Goal: Task Accomplishment & Management: Use online tool/utility

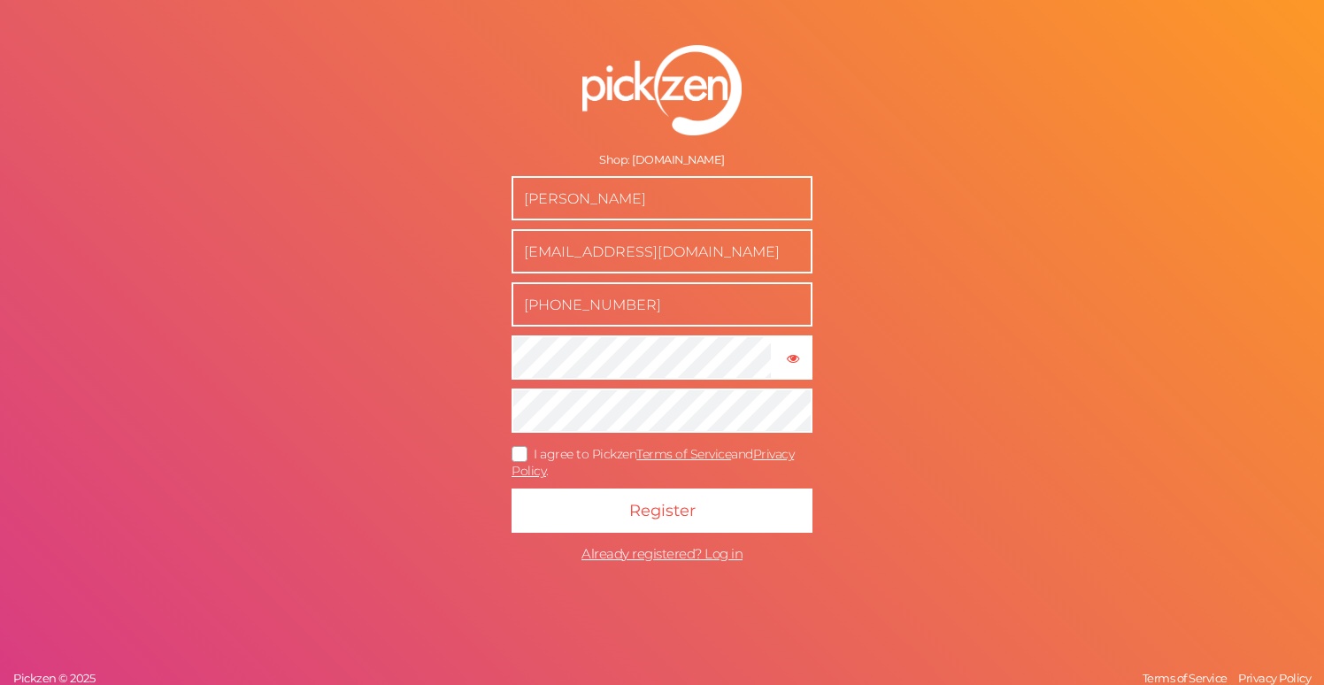
click at [517, 449] on icon at bounding box center [520, 454] width 28 height 10
click at [0, 0] on input "I agree to Pickzen Terms of Service and Privacy Policy ." at bounding box center [0, 0] width 0 height 0
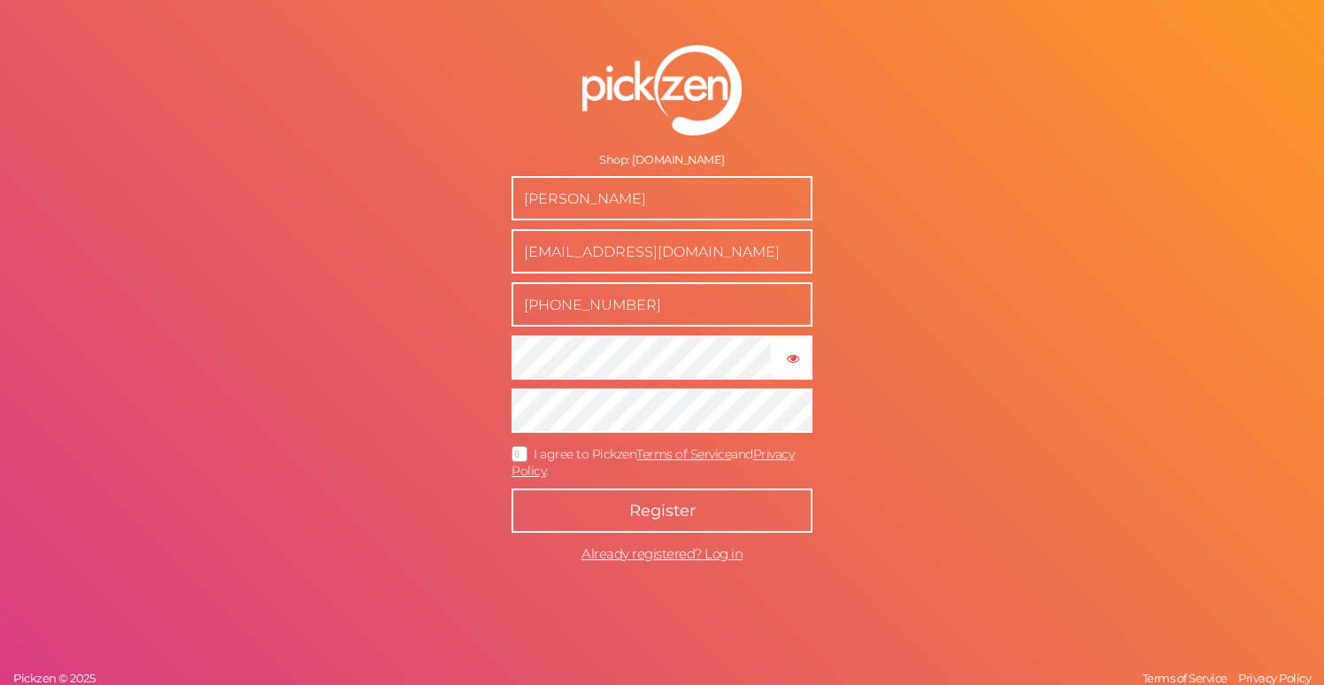
click at [657, 502] on span "Register" at bounding box center [662, 510] width 66 height 19
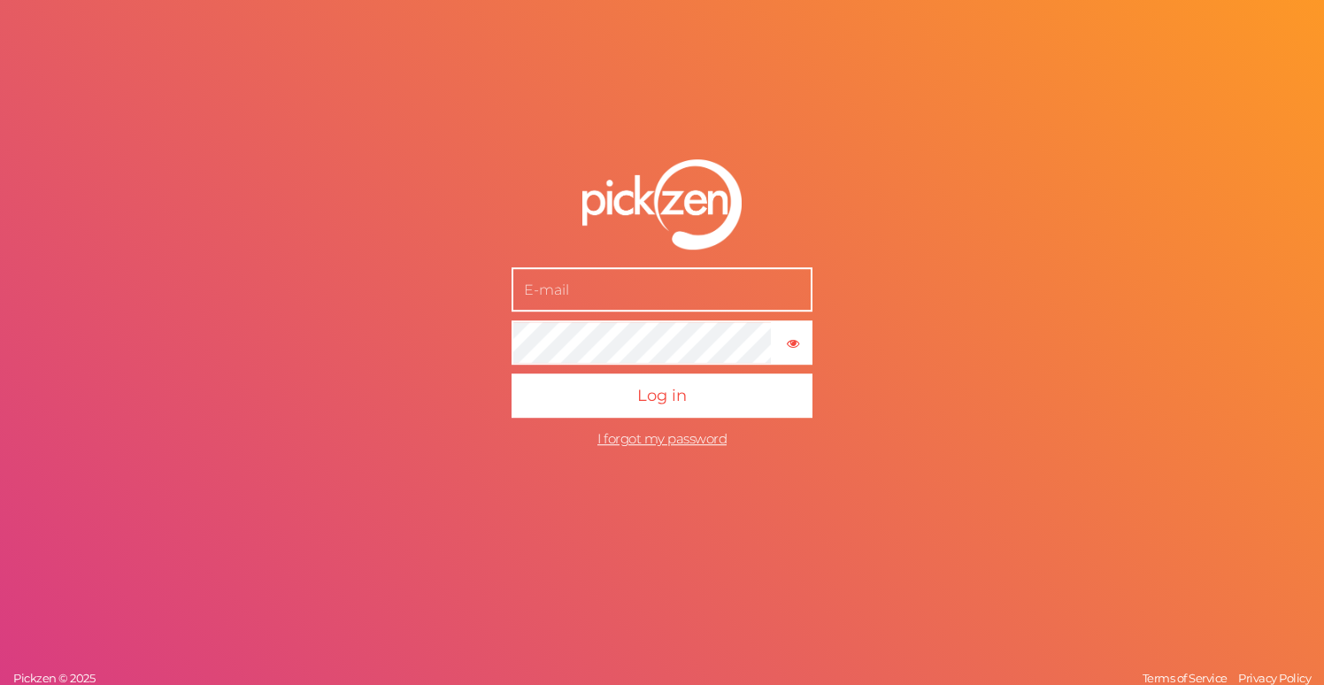
type input "[EMAIL_ADDRESS][DOMAIN_NAME]"
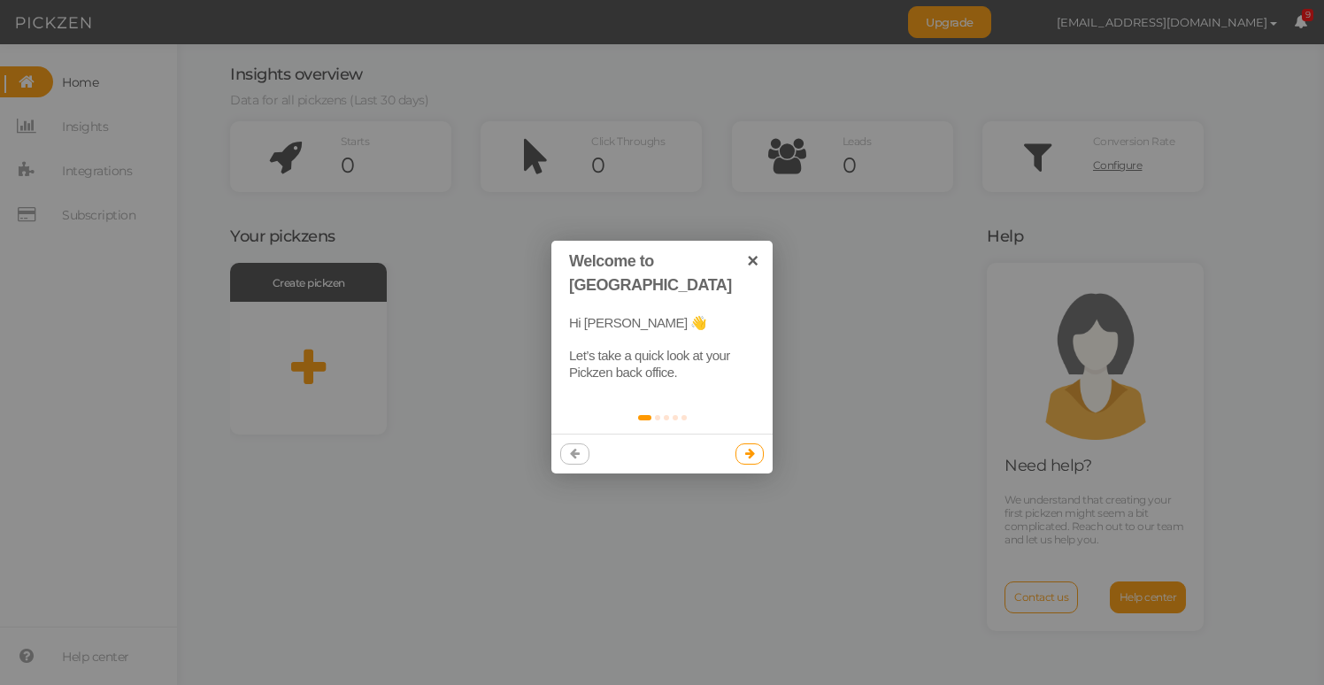
click at [751, 448] on icon at bounding box center [750, 454] width 10 height 12
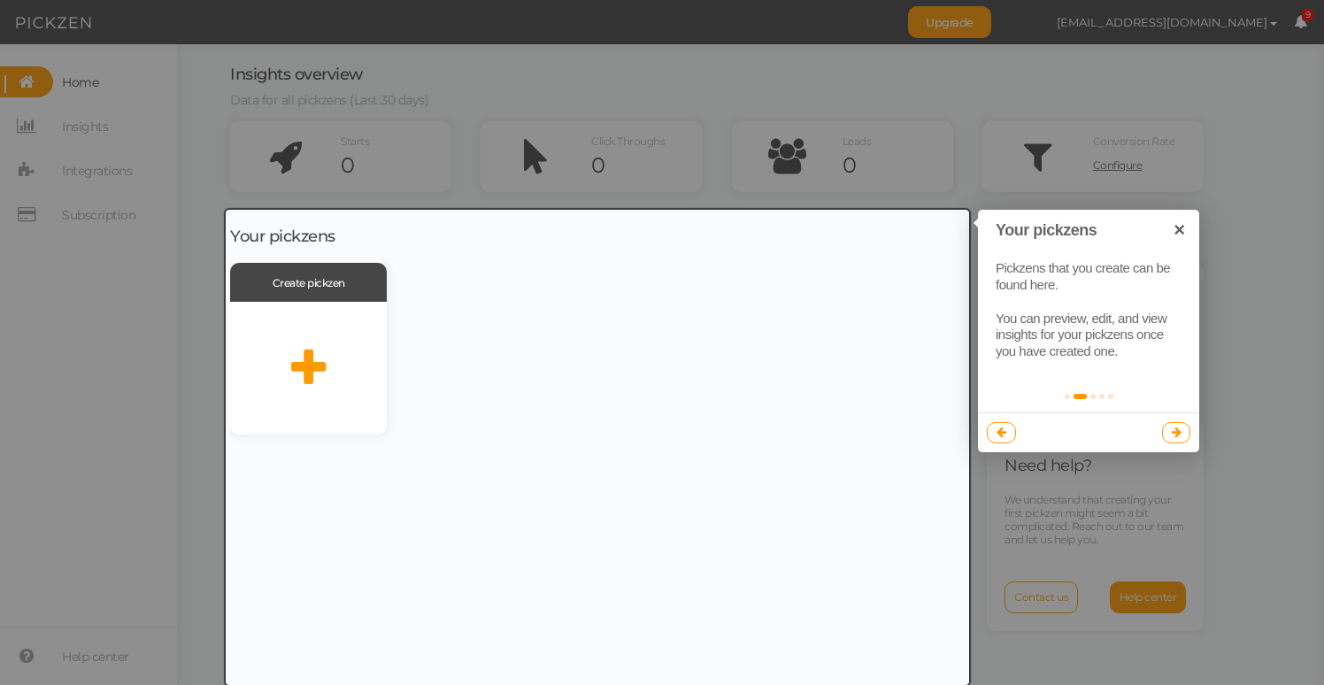
click at [1178, 433] on icon at bounding box center [1176, 432] width 10 height 12
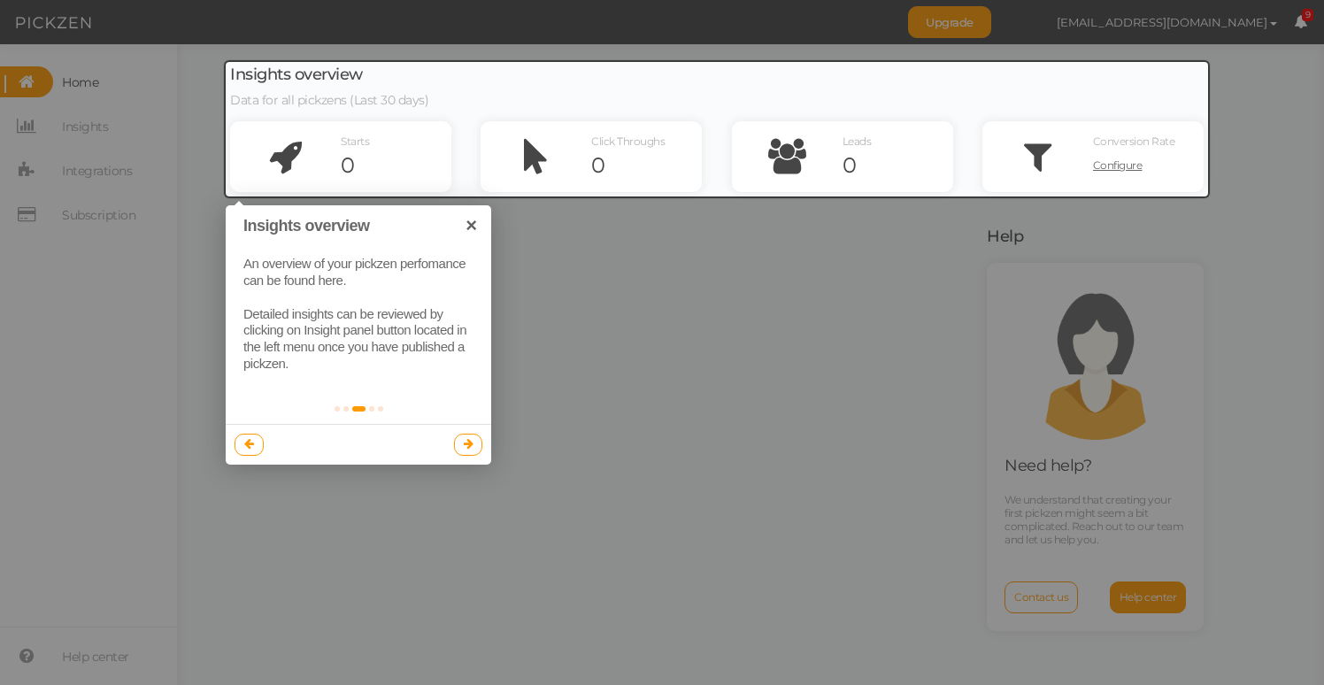
click at [464, 445] on icon at bounding box center [469, 444] width 10 height 12
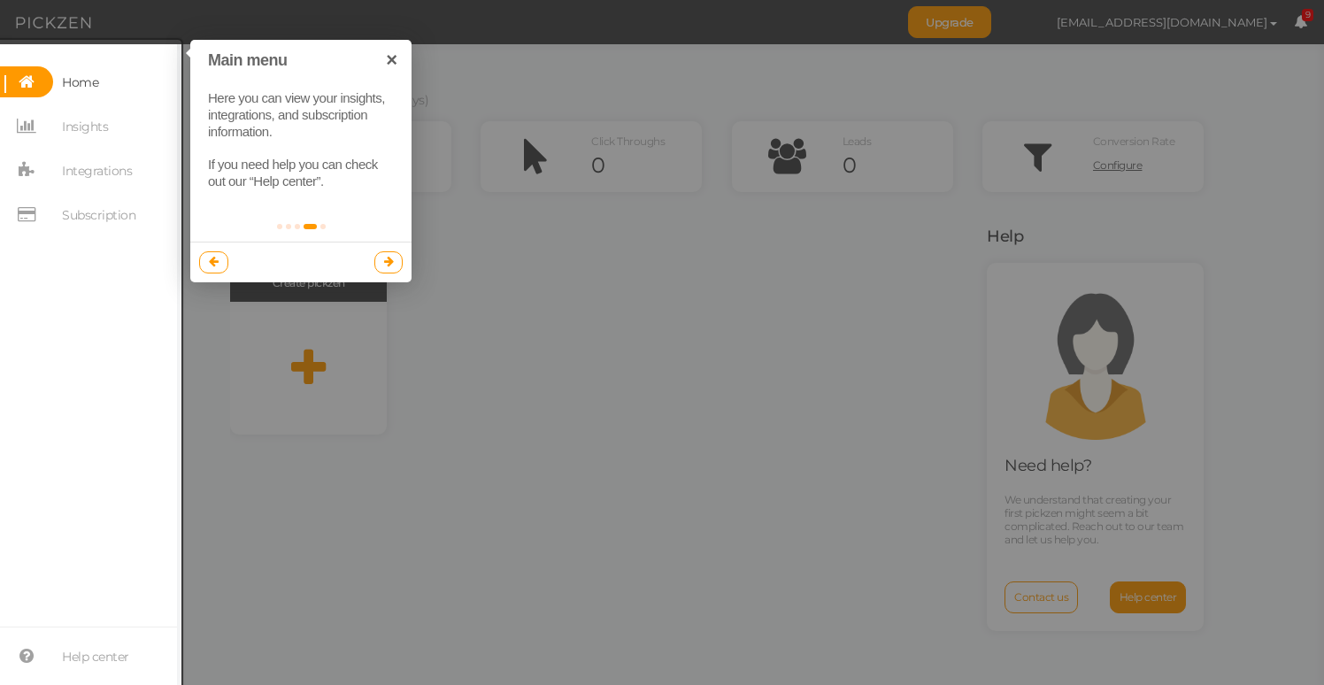
click at [384, 256] on icon at bounding box center [389, 262] width 10 height 12
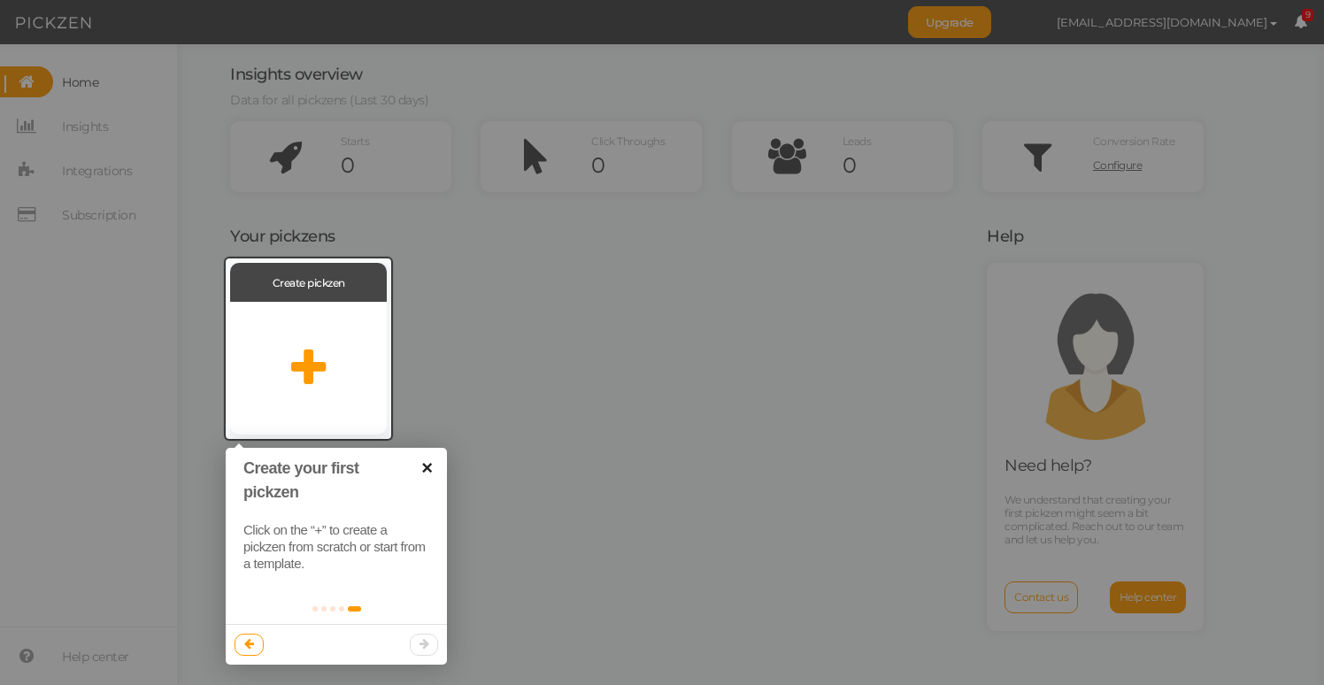
click at [426, 462] on link "×" at bounding box center [427, 468] width 40 height 40
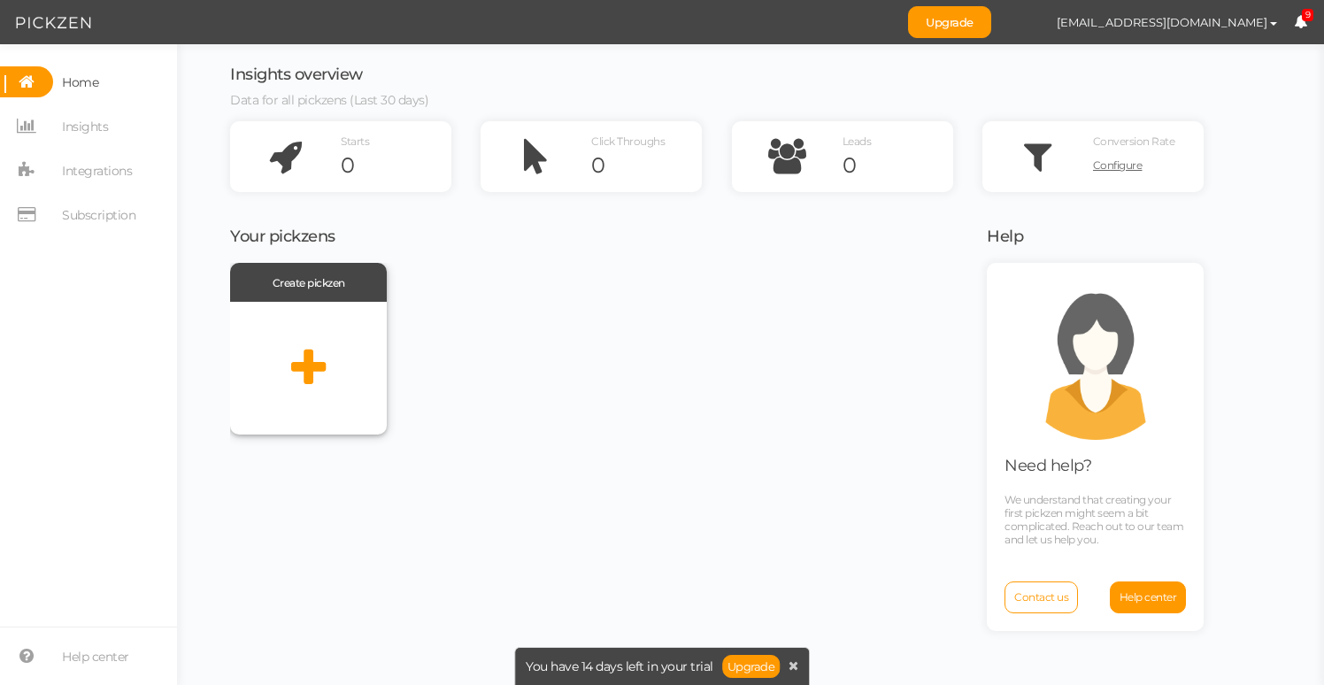
click at [327, 330] on div at bounding box center [308, 368] width 157 height 133
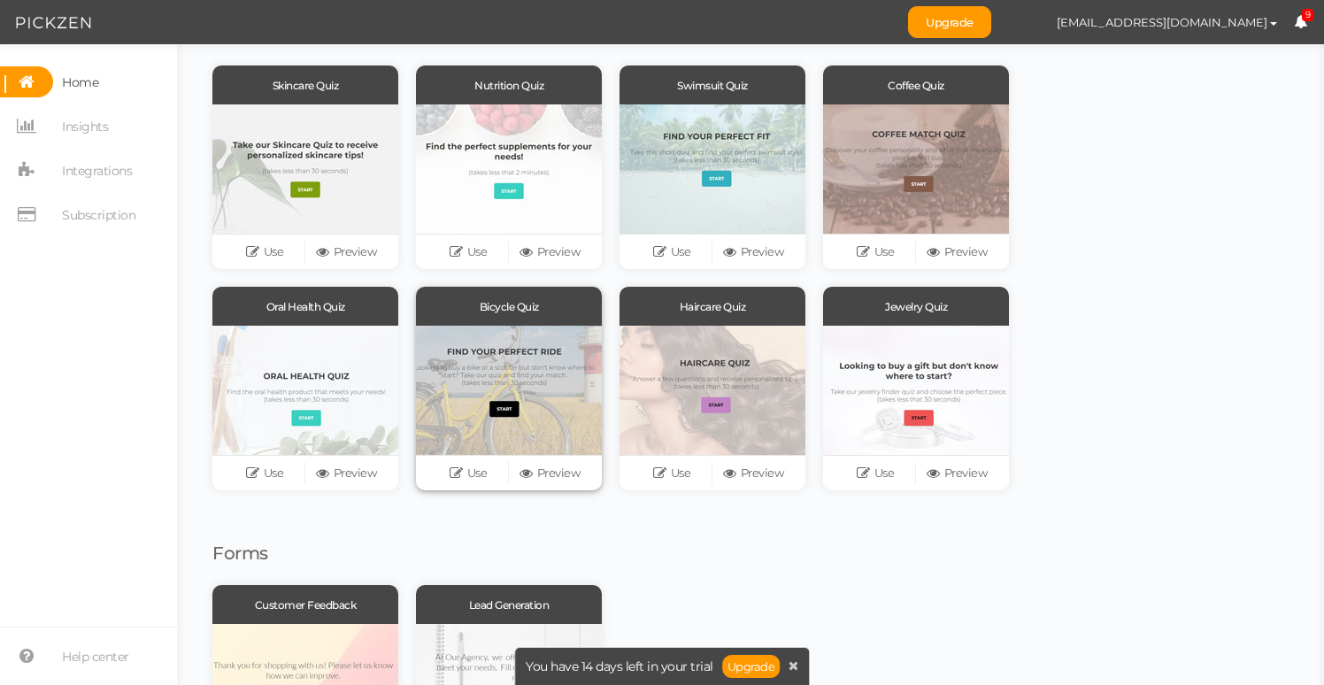
scroll to position [243, 0]
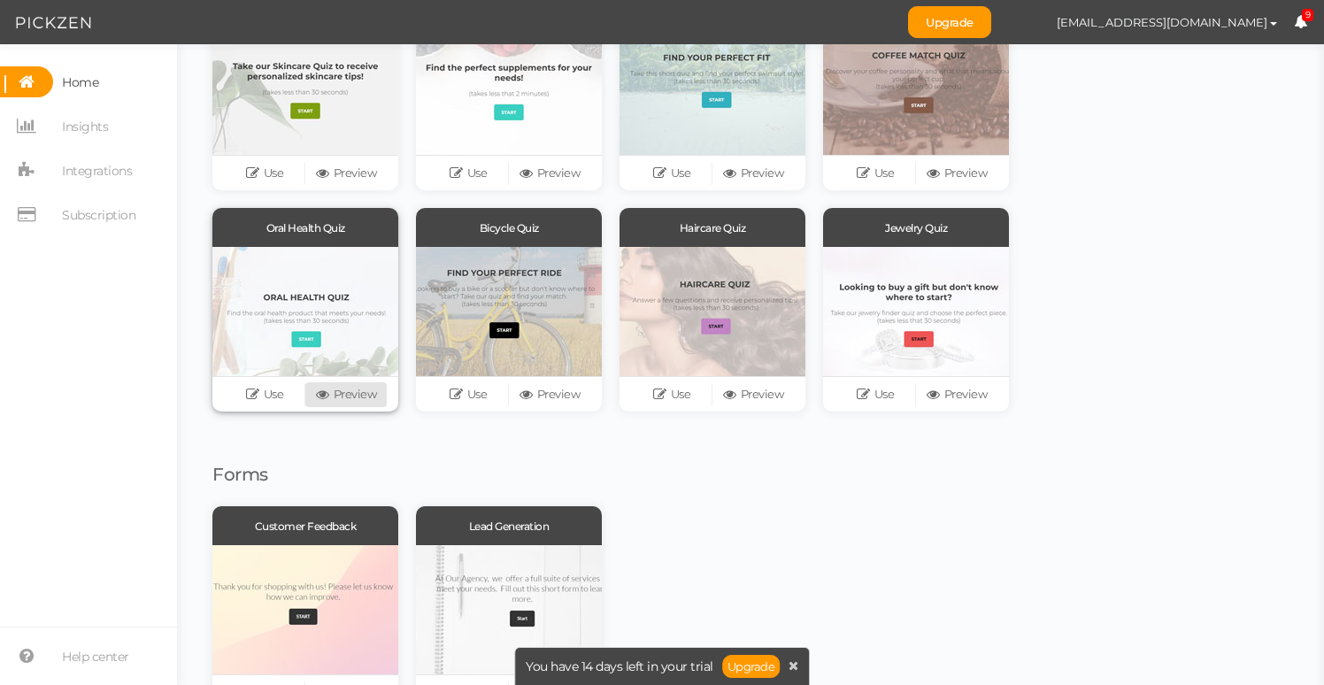
click at [344, 396] on link "Preview" at bounding box center [345, 394] width 81 height 25
click at [260, 392] on icon at bounding box center [255, 394] width 18 height 13
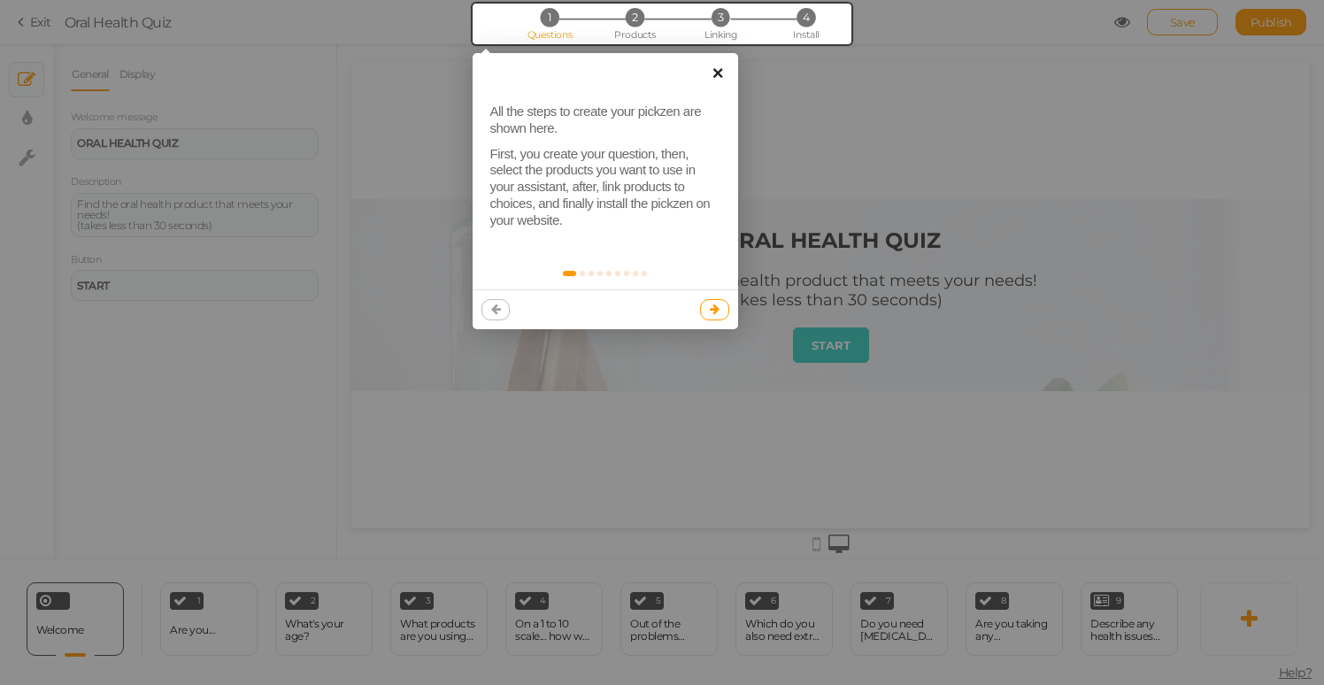
click at [715, 71] on link "×" at bounding box center [718, 73] width 40 height 40
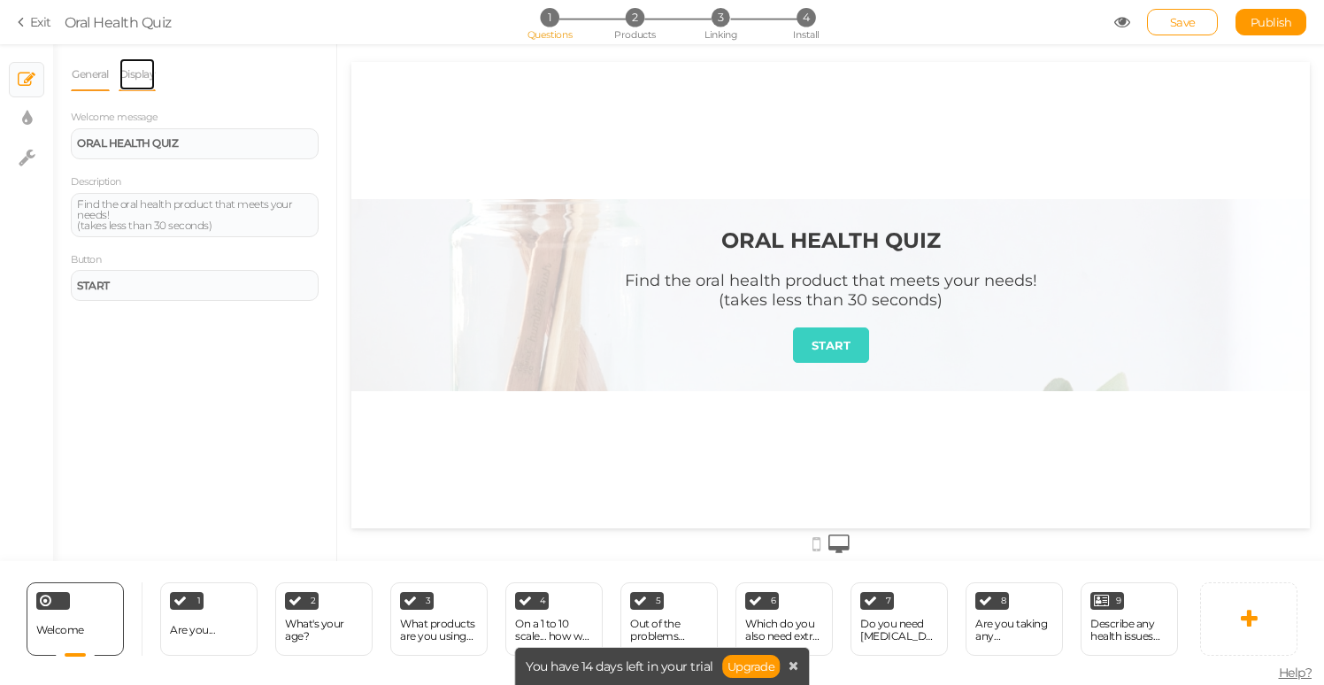
click at [142, 74] on link "Display" at bounding box center [138, 75] width 38 height 34
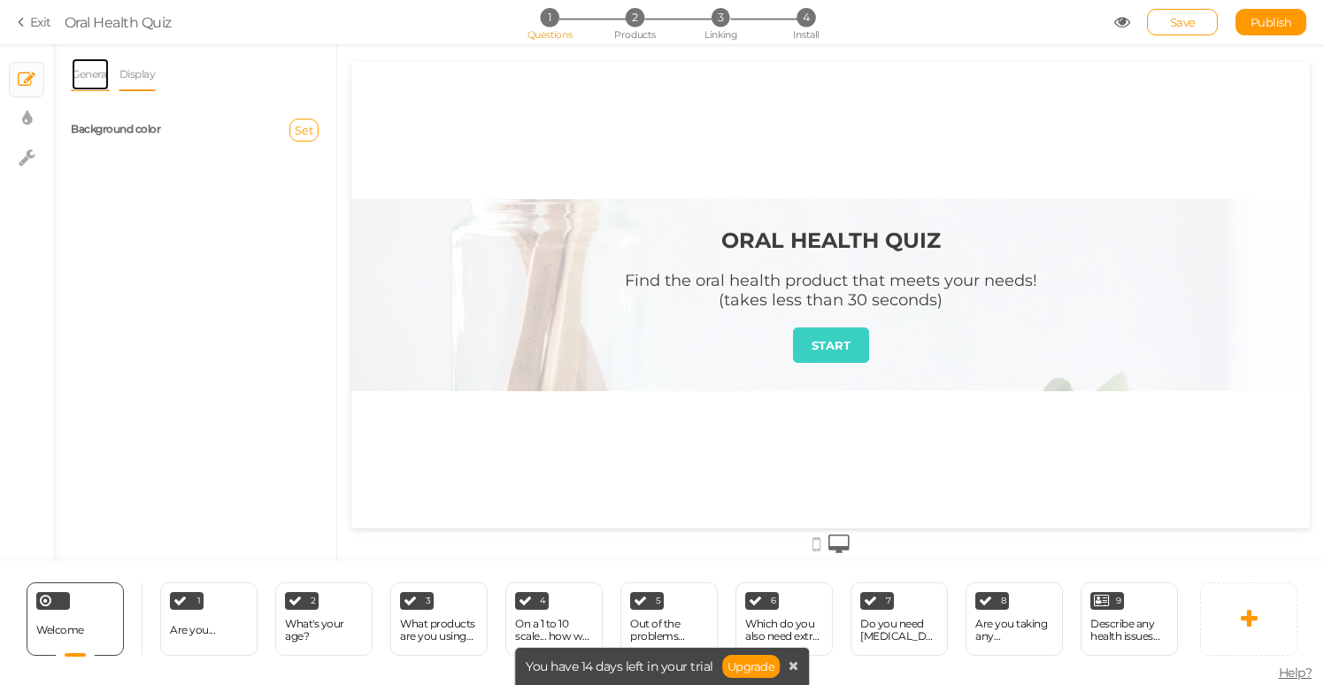
click at [98, 74] on link "General" at bounding box center [90, 75] width 39 height 34
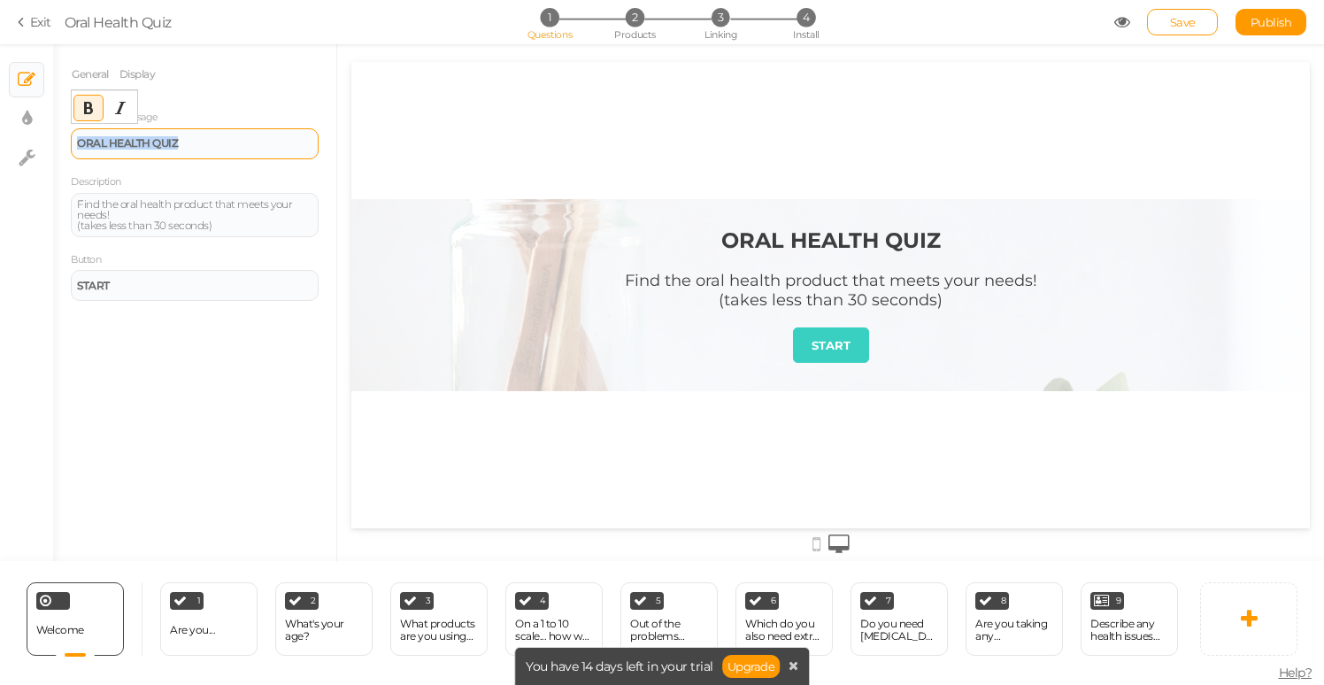
drag, startPoint x: 79, startPoint y: 141, endPoint x: 187, endPoint y: 149, distance: 108.2
click at [187, 149] on div "ORAL HEALTH QUIZ" at bounding box center [195, 143] width 248 height 31
drag, startPoint x: 224, startPoint y: 139, endPoint x: 82, endPoint y: 132, distance: 141.7
click at [82, 132] on div "WEIGHTLOSS MEDICATION" at bounding box center [195, 143] width 248 height 31
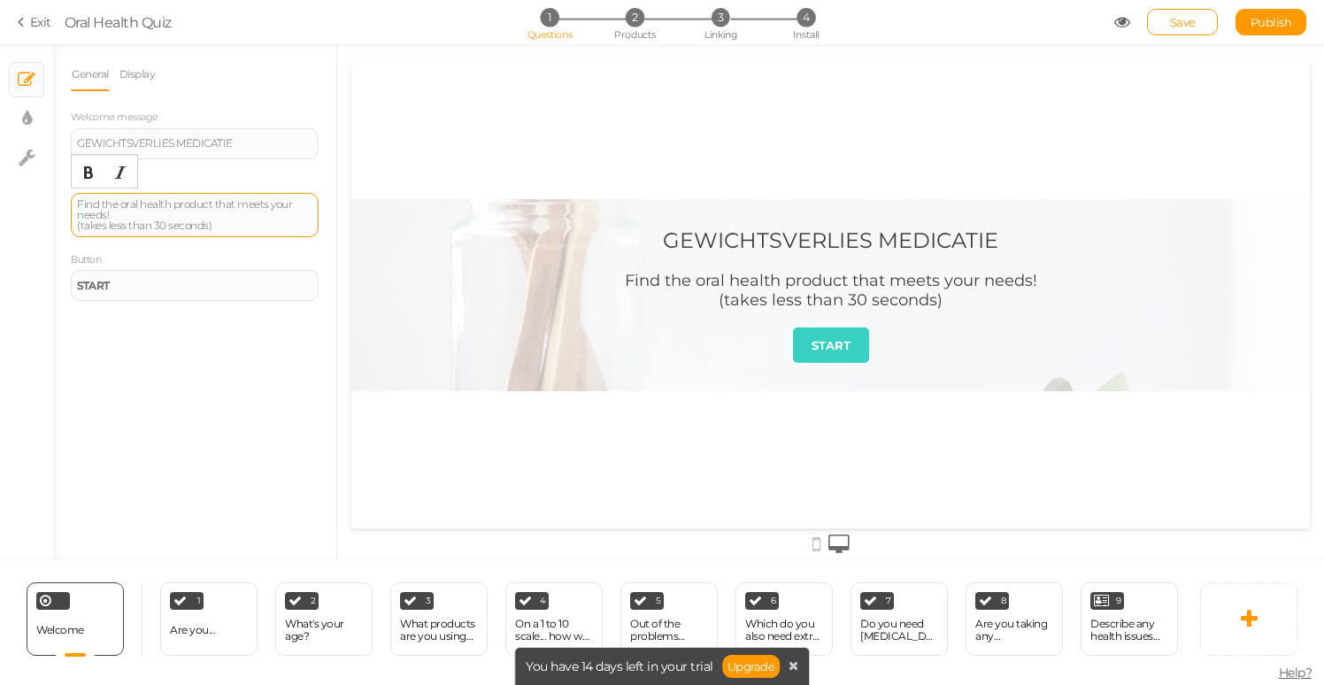
click at [232, 224] on div "Find the oral health product that meets your needs! (takes less than 30 seconds)" at bounding box center [194, 215] width 235 height 32
drag, startPoint x: 116, startPoint y: 211, endPoint x: 68, endPoint y: 195, distance: 50.6
click at [66, 195] on div "General Display Welcome message GEWICHTSVERLIES MEDICATIE Description Find the …" at bounding box center [194, 309] width 283 height 503
drag, startPoint x: 81, startPoint y: 217, endPoint x: 159, endPoint y: 211, distance: 79.0
click at [153, 215] on div "Vind de medicatie die bij jou past (takes less than 30 seconds)" at bounding box center [194, 209] width 235 height 21
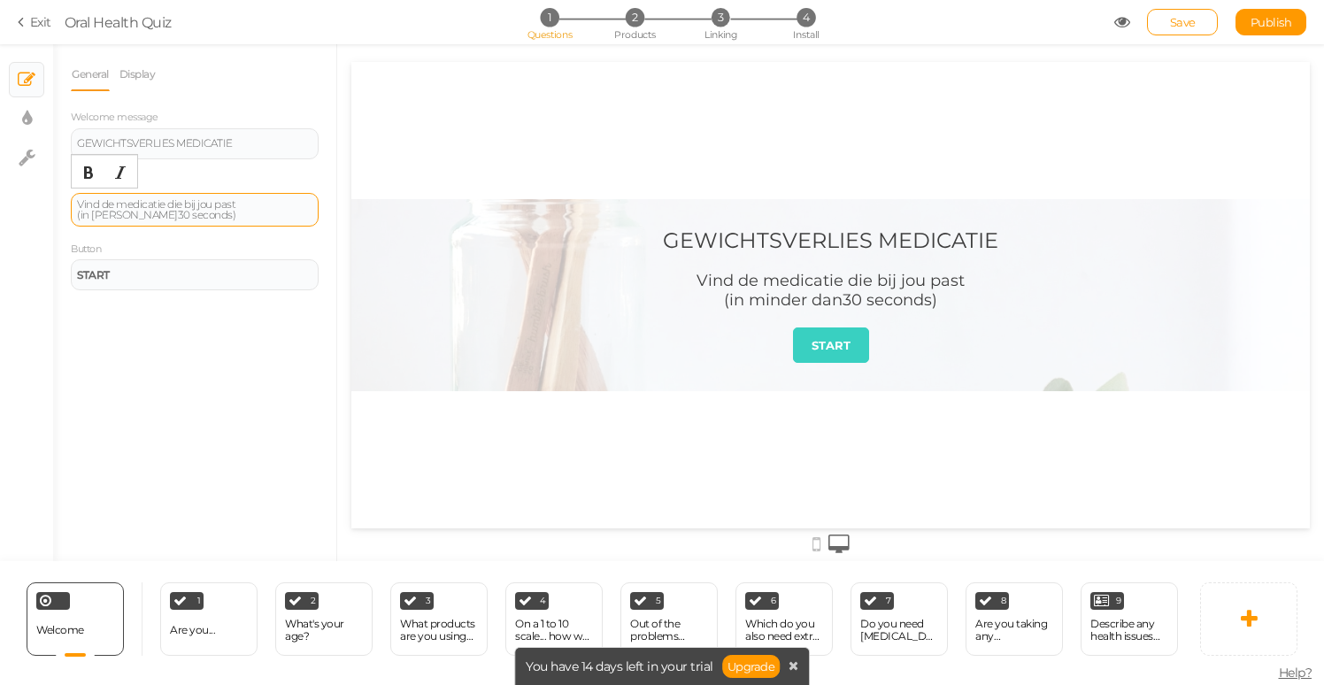
drag, startPoint x: 203, startPoint y: 216, endPoint x: 211, endPoint y: 211, distance: 9.9
click at [204, 215] on div "Vind de medicatie die bij jou past ( in [PERSON_NAME] 30 seconds)" at bounding box center [194, 209] width 235 height 21
click at [740, 294] on div "Vind de medicatie die bij jou past (in minder dan30 seconden)" at bounding box center [830, 290] width 268 height 39
drag, startPoint x: 151, startPoint y: 215, endPoint x: 165, endPoint y: 215, distance: 14.2
click at [151, 215] on div "Vind de medicatie die bij jou past ( in [PERSON_NAME] 30 seconden)" at bounding box center [194, 209] width 235 height 21
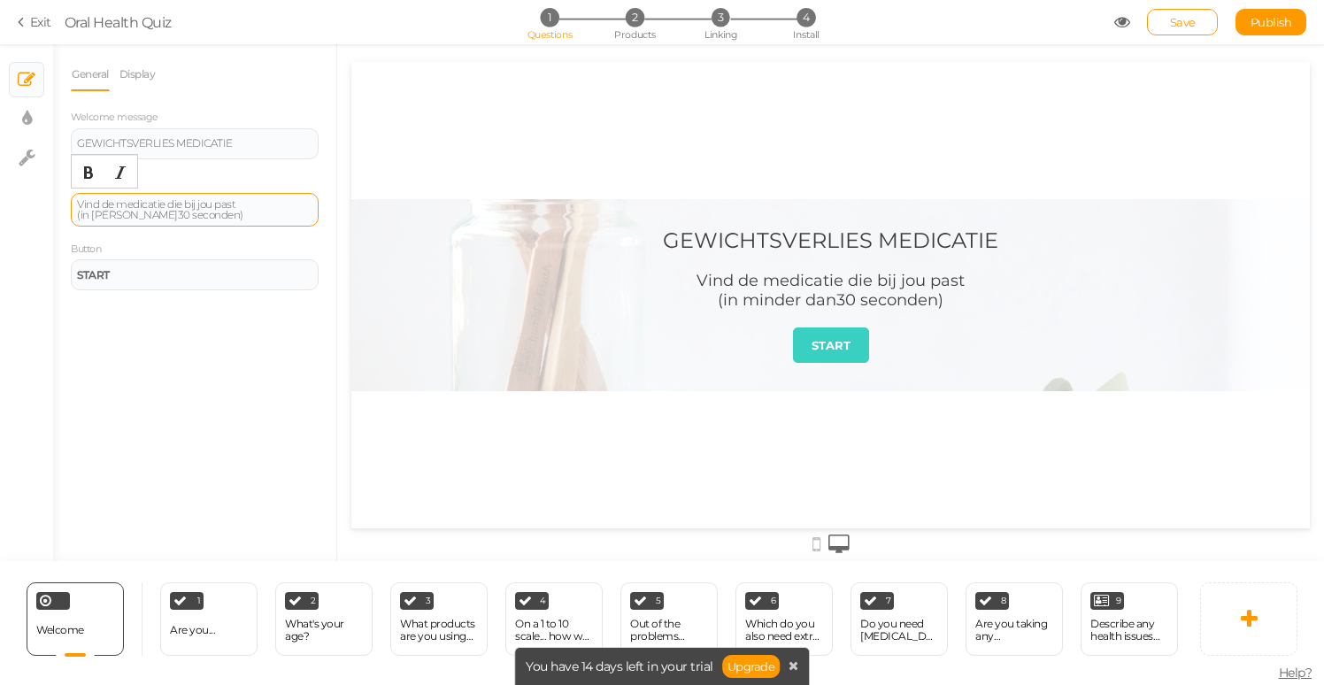
click at [165, 215] on div "Vind de medicatie die bij jou past ( in [PERSON_NAME] 30 seconden)" at bounding box center [194, 209] width 235 height 21
click at [144, 217] on div "Vind de medicatie die bij jou past ( in [PERSON_NAME] 30 seconden)" at bounding box center [194, 209] width 235 height 21
drag, startPoint x: 149, startPoint y: 215, endPoint x: 171, endPoint y: 211, distance: 22.6
click at [150, 214] on div "Vind de medicatie die bij jou past ( in [PERSON_NAME] 30 seconden)" at bounding box center [194, 209] width 235 height 21
drag, startPoint x: 1178, startPoint y: 19, endPoint x: 1142, endPoint y: 49, distance: 46.4
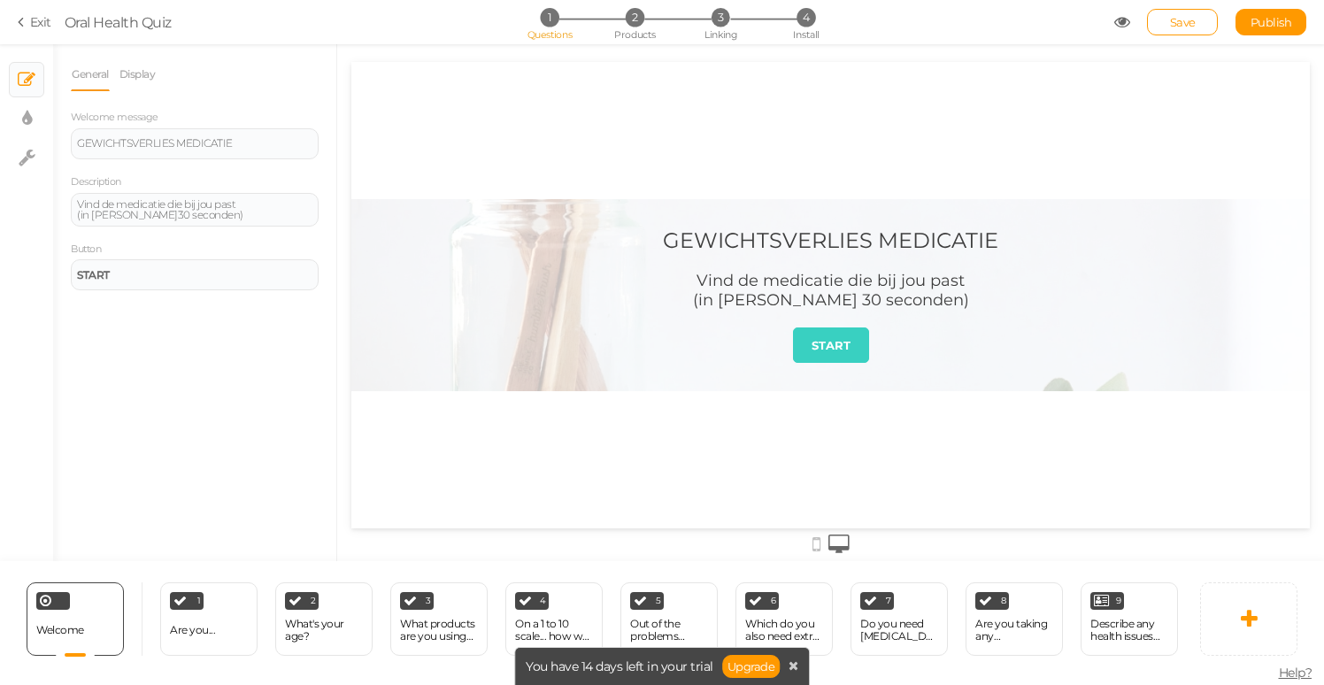
click at [1178, 19] on span "Save" at bounding box center [1183, 22] width 26 height 14
click at [146, 84] on link "Display" at bounding box center [138, 75] width 38 height 34
click at [129, 133] on label "Background color" at bounding box center [115, 128] width 89 height 13
click at [296, 133] on span "Set" at bounding box center [304, 130] width 19 height 14
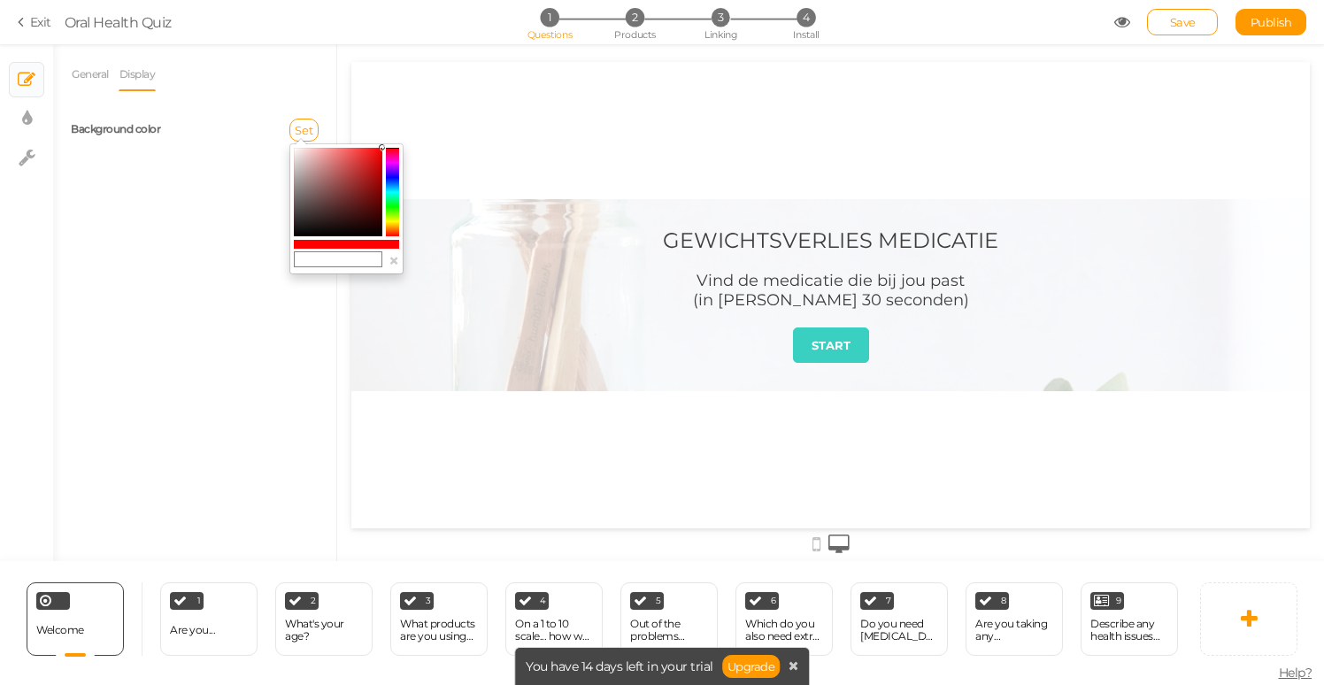
click at [303, 155] on colorpicker-saturation at bounding box center [338, 192] width 88 height 88
type input "#ebd1d1"
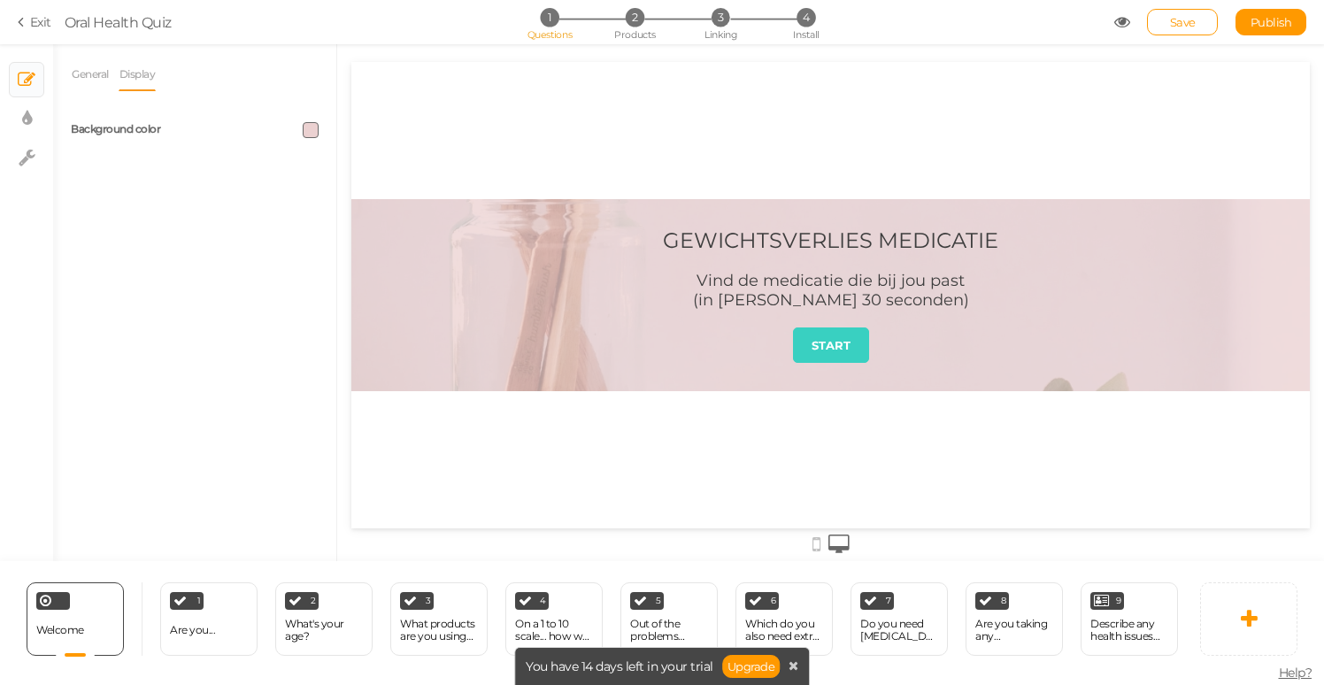
click at [307, 132] on span at bounding box center [311, 130] width 16 height 16
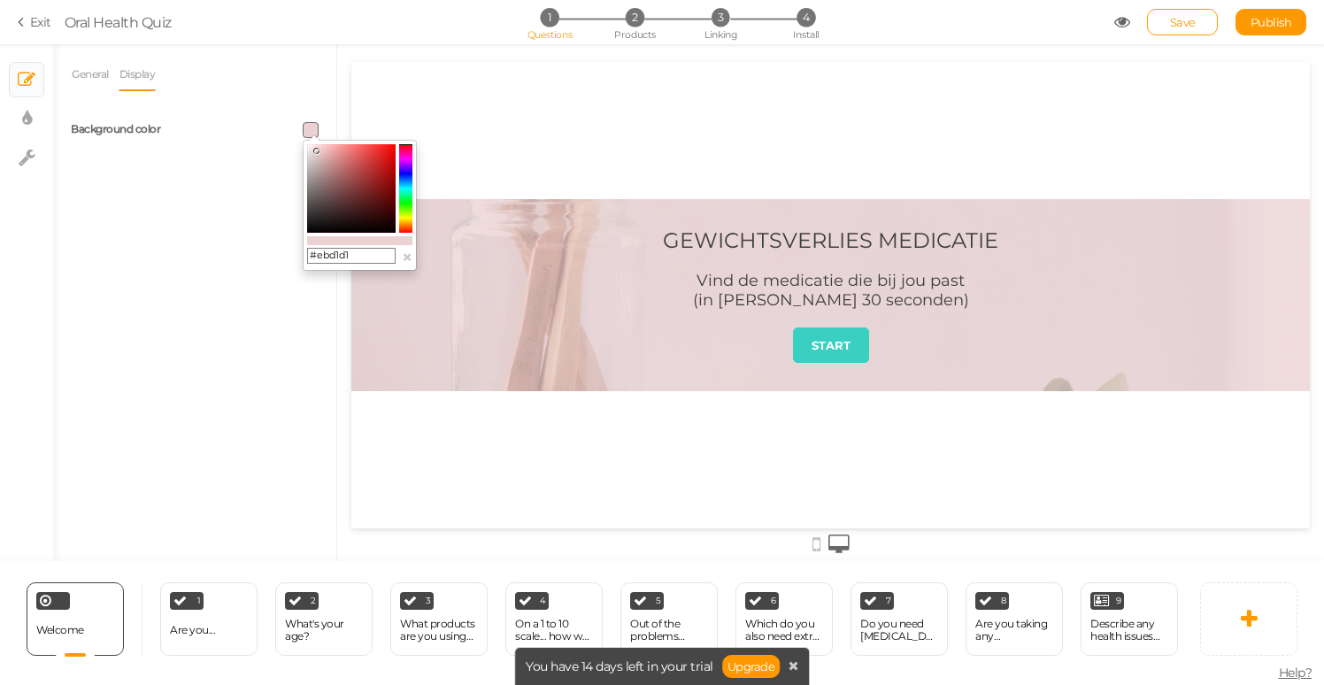
drag, startPoint x: 358, startPoint y: 257, endPoint x: 300, endPoint y: 250, distance: 58.8
click at [300, 251] on body "× Close A wider screen is needed to use the Pickzen builder Exit Oral Health Qu…" at bounding box center [662, 342] width 1324 height 685
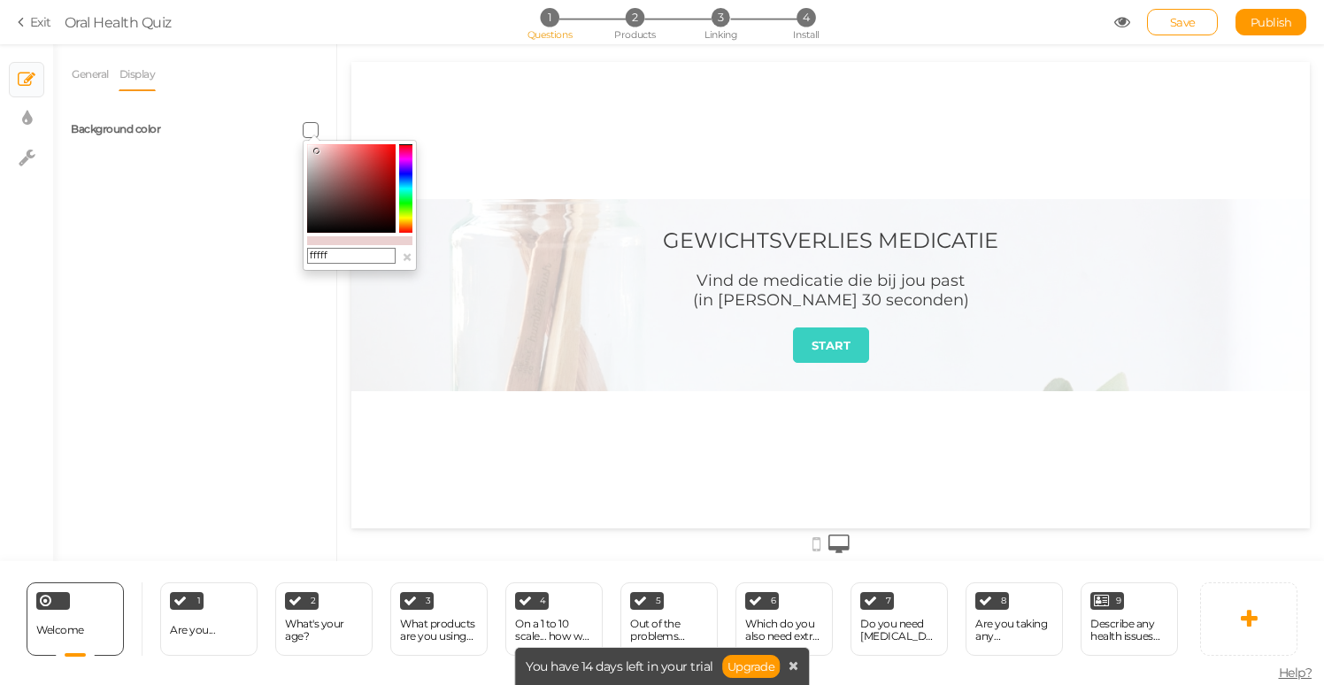
type input "ffffff"
click at [260, 277] on div "General Display Welcome message GEWICHTSVERLIES MEDICATIE Description Vind de m…" at bounding box center [194, 309] width 283 height 503
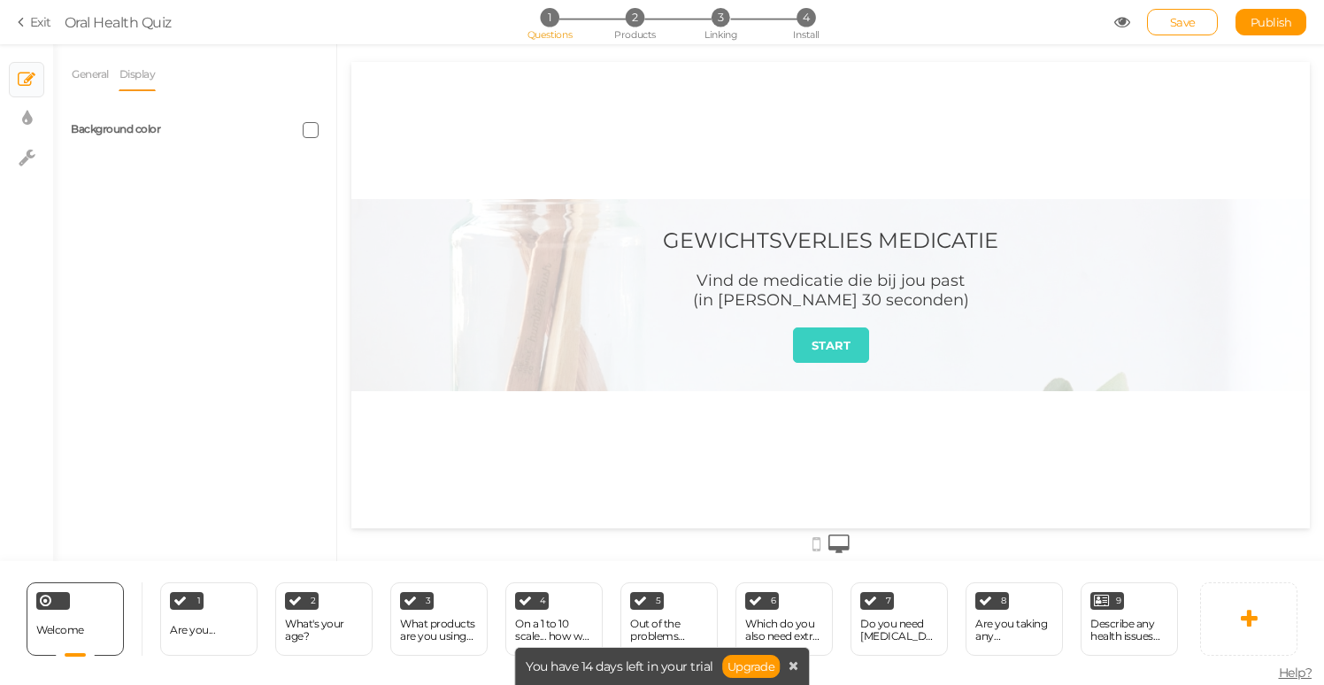
click at [418, 241] on div at bounding box center [830, 295] width 958 height 192
click at [92, 79] on link "General" at bounding box center [90, 75] width 39 height 34
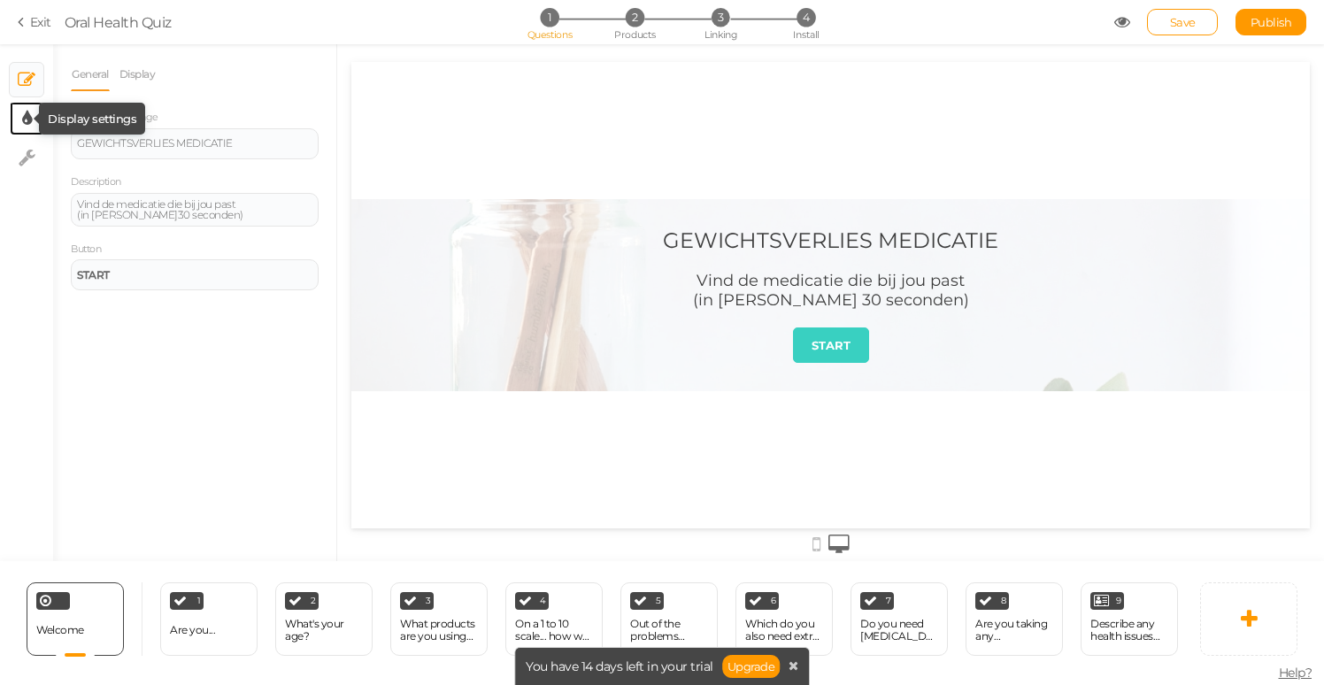
click at [29, 118] on icon at bounding box center [27, 119] width 10 height 18
select select "2"
select select "montserrat"
select select "fade"
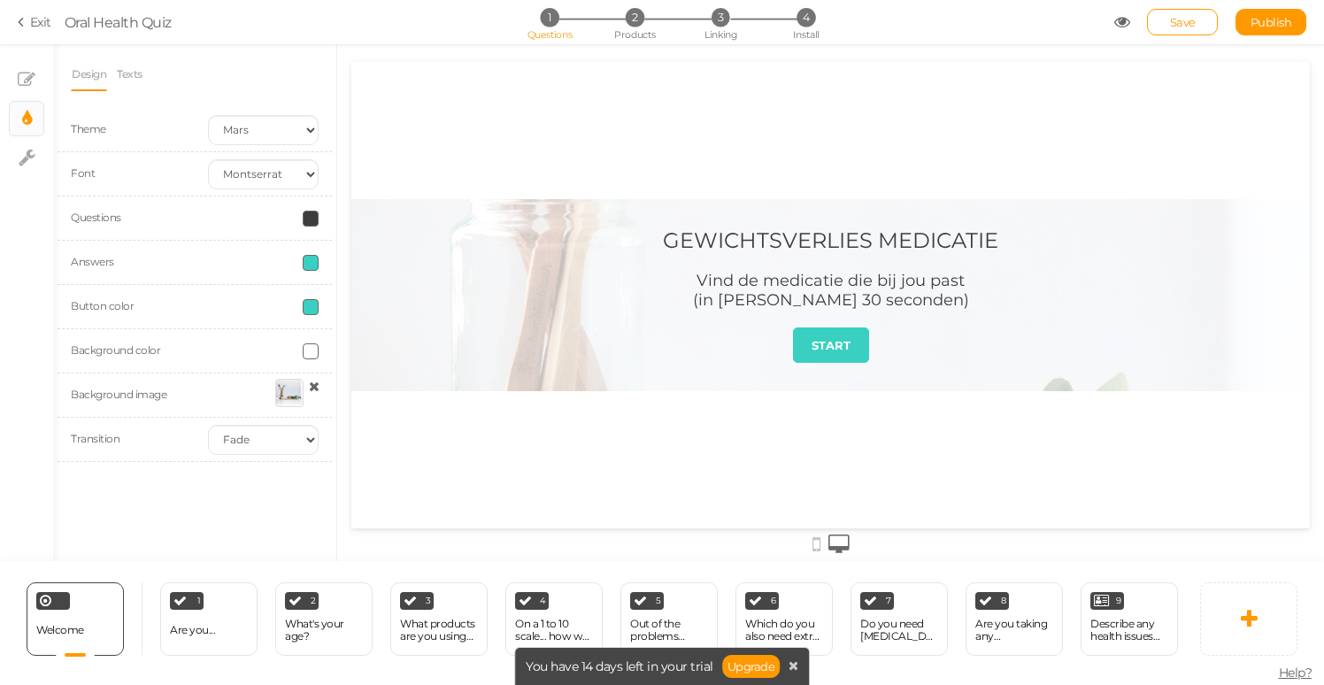
click at [313, 386] on icon at bounding box center [314, 386] width 11 height 13
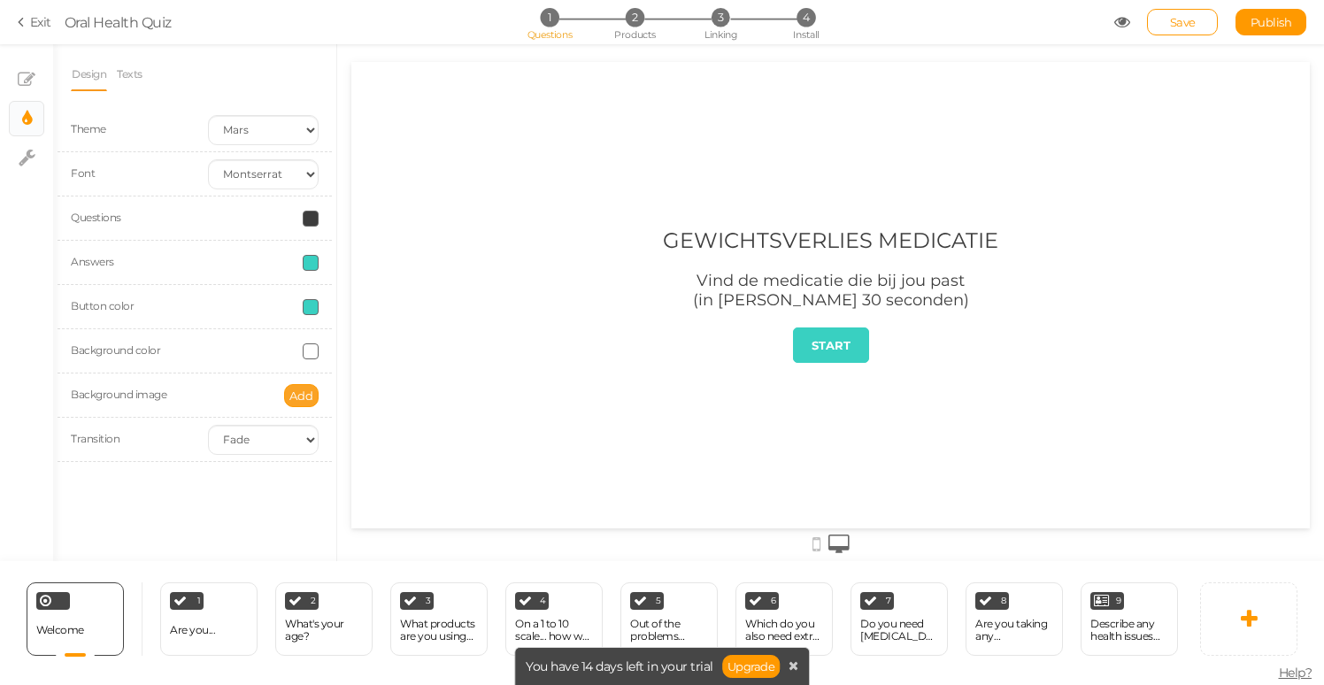
click at [295, 396] on span "Add" at bounding box center [301, 395] width 24 height 14
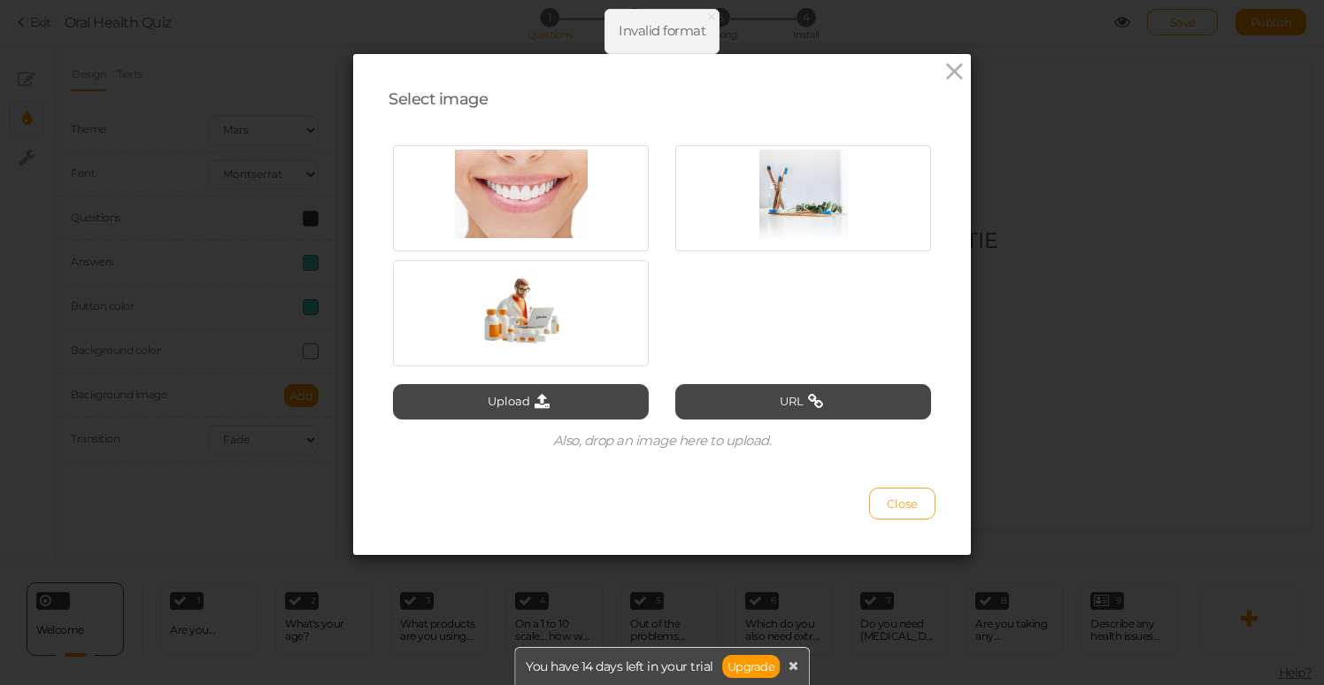
click at [906, 500] on span "Close" at bounding box center [901, 503] width 31 height 14
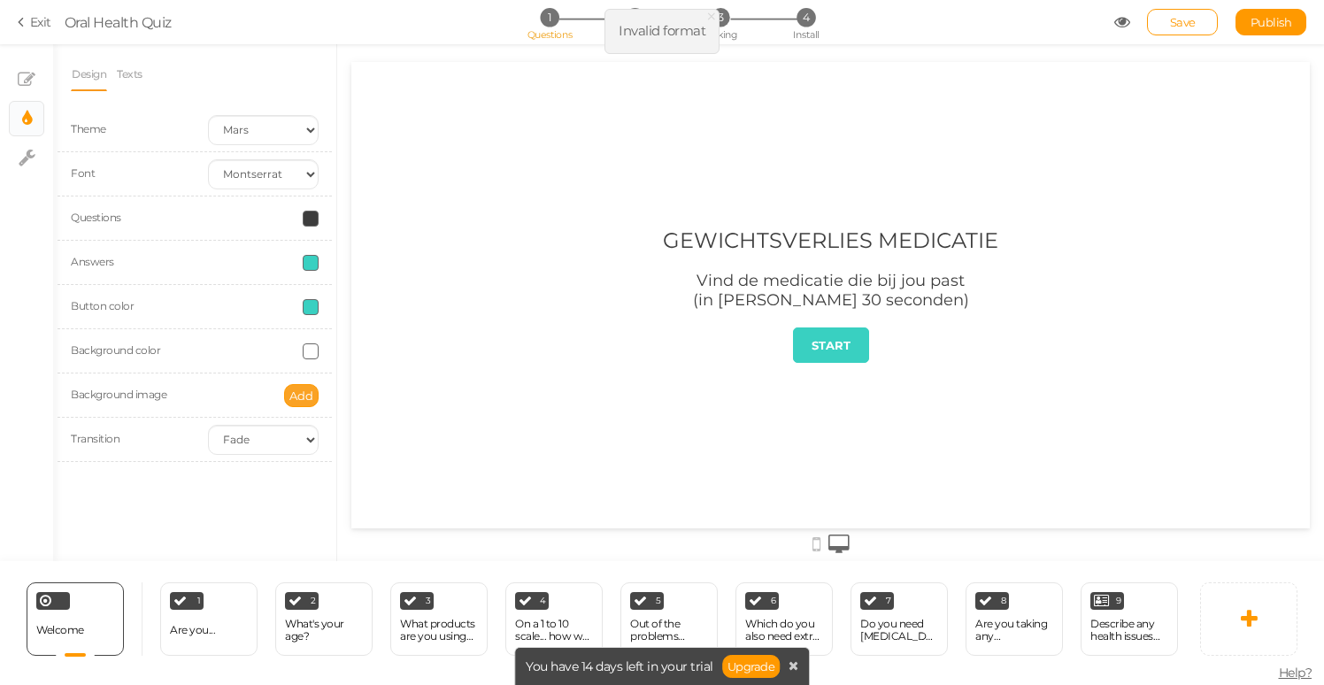
click at [308, 399] on span "Add" at bounding box center [301, 395] width 24 height 14
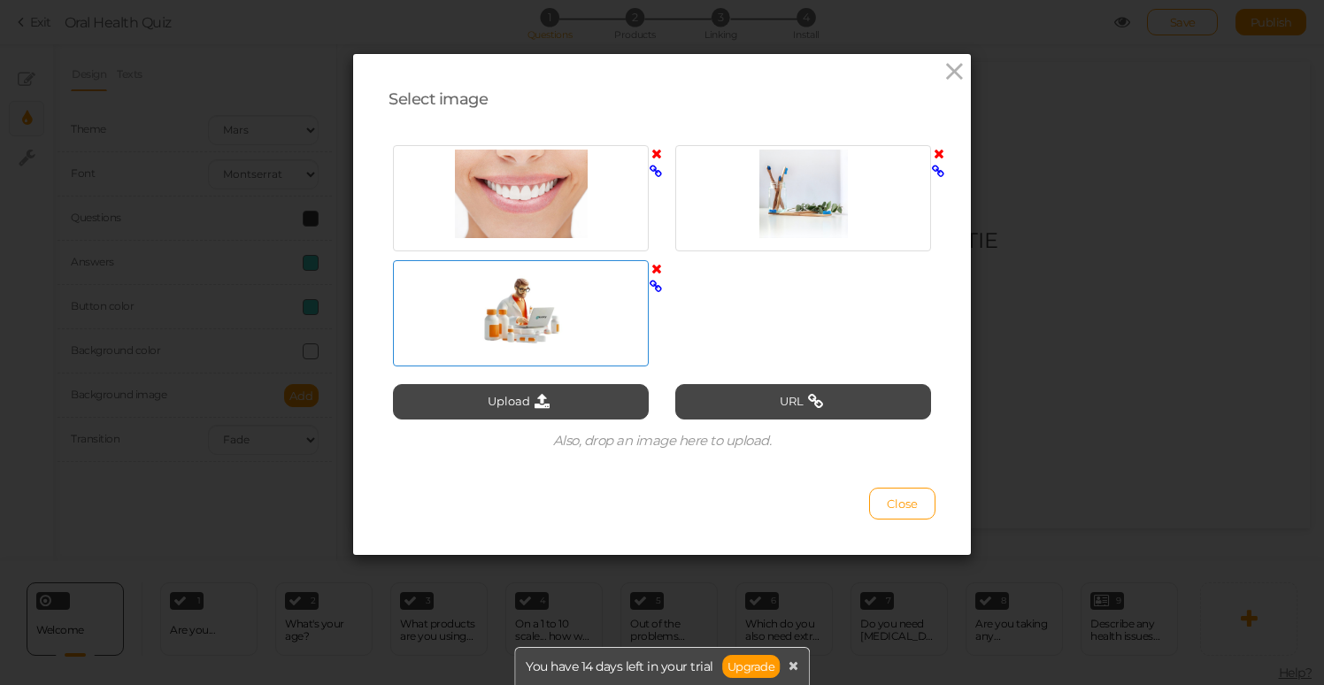
click at [506, 289] on div at bounding box center [520, 309] width 247 height 88
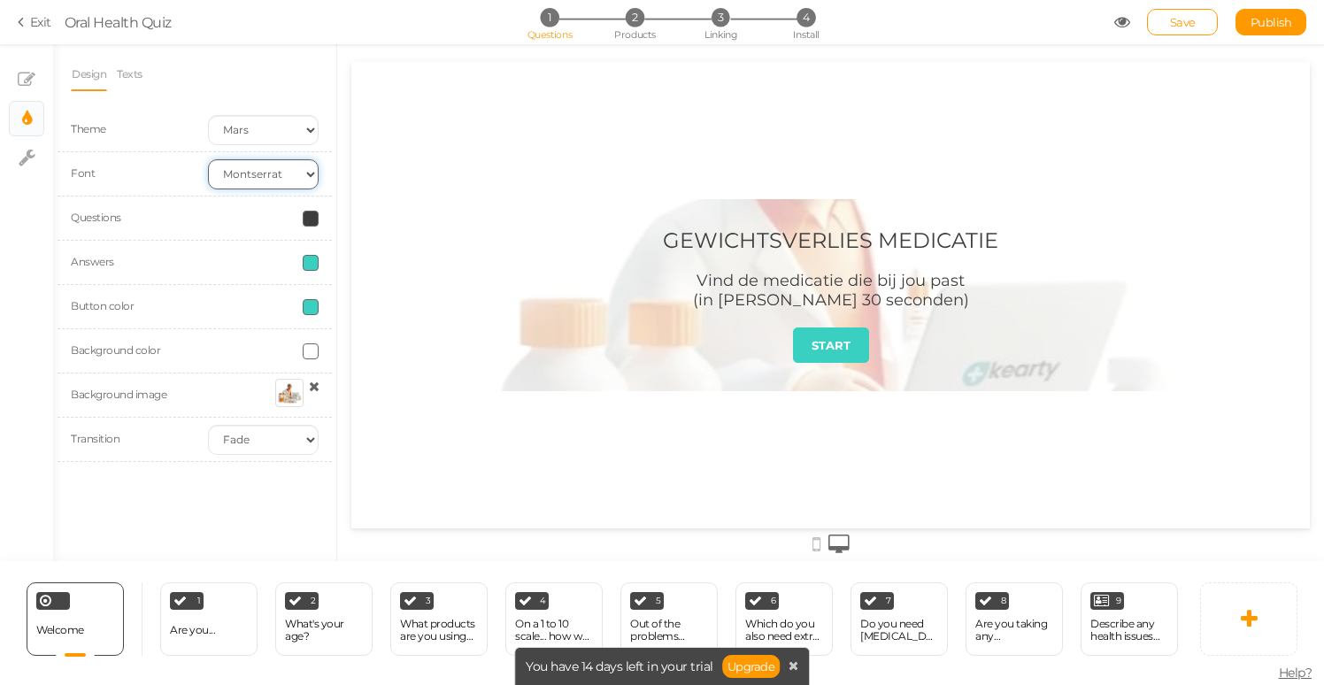
click at [306, 173] on select "Custom Default [PERSON_NAME] Montserrat Open Sans [PERSON_NAME] PT Sans Raleway…" at bounding box center [263, 174] width 111 height 30
select select "custom"
click at [208, 159] on select "Custom Default [PERSON_NAME] Montserrat Open Sans [PERSON_NAME] PT Sans Raleway…" at bounding box center [263, 174] width 111 height 30
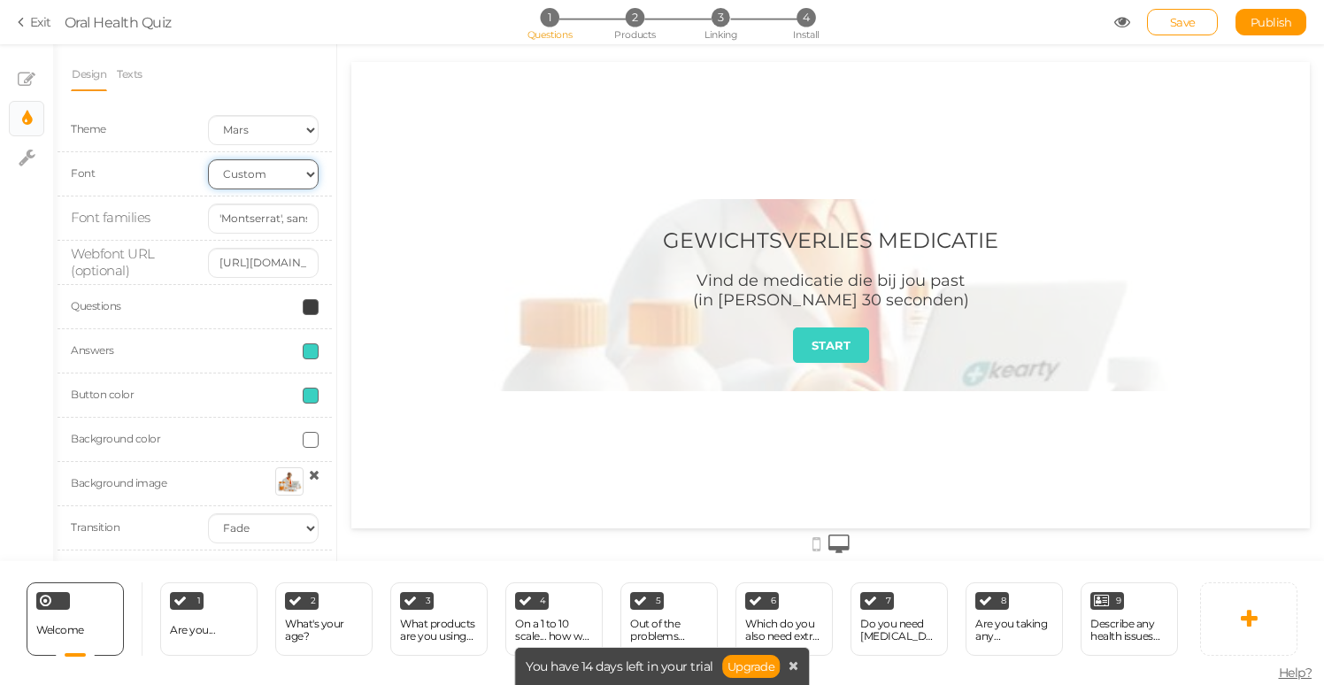
click at [307, 173] on select "Custom Default [PERSON_NAME] Montserrat Open Sans [PERSON_NAME] PT Sans Raleway…" at bounding box center [263, 174] width 111 height 30
click at [208, 159] on select "Custom Default [PERSON_NAME] Montserrat Open Sans [PERSON_NAME] PT Sans Raleway…" at bounding box center [263, 174] width 111 height 30
click at [263, 220] on input "'Montserrat', sans-serif" at bounding box center [263, 218] width 111 height 30
drag, startPoint x: 218, startPoint y: 219, endPoint x: 350, endPoint y: 219, distance: 132.7
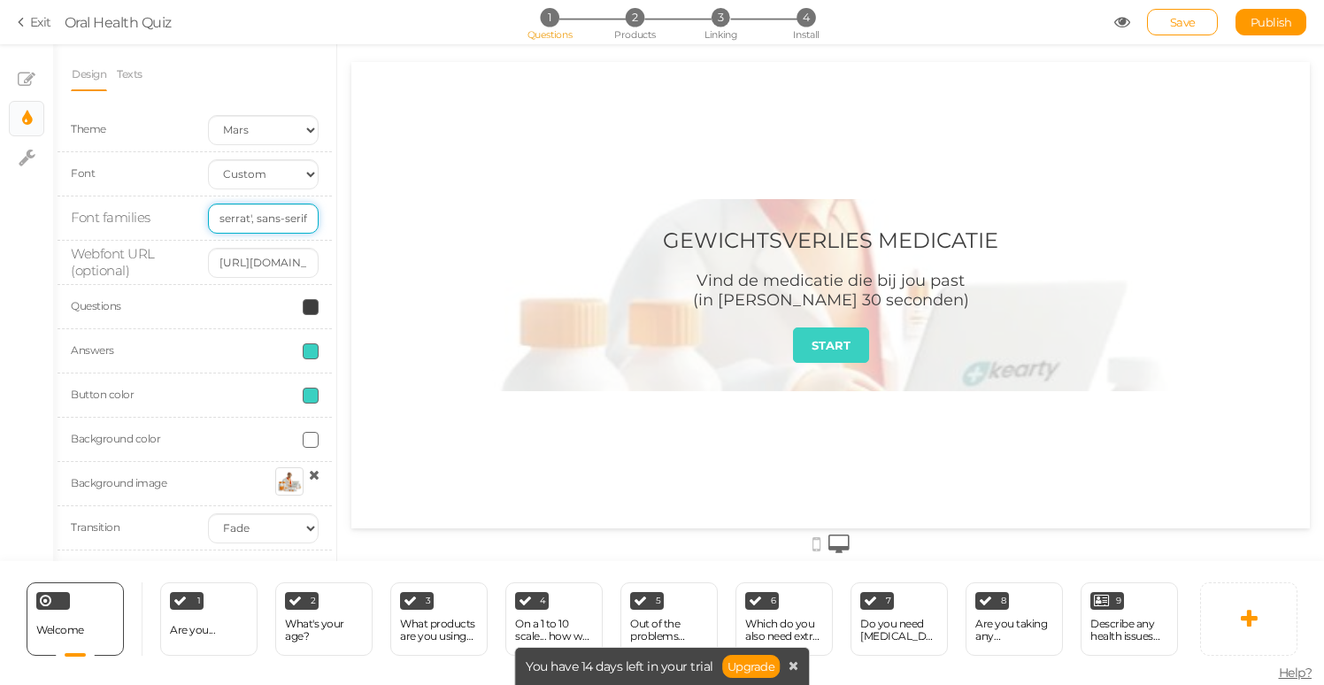
click at [349, 224] on div "× Slides × Display settings × Settings Design Texts Theme Earth Mars Font Custo…" at bounding box center [662, 302] width 1324 height 517
type input "a"
click at [310, 180] on select "Custom Default [PERSON_NAME] Montserrat Open Sans [PERSON_NAME] PT Sans Raleway…" at bounding box center [263, 174] width 111 height 30
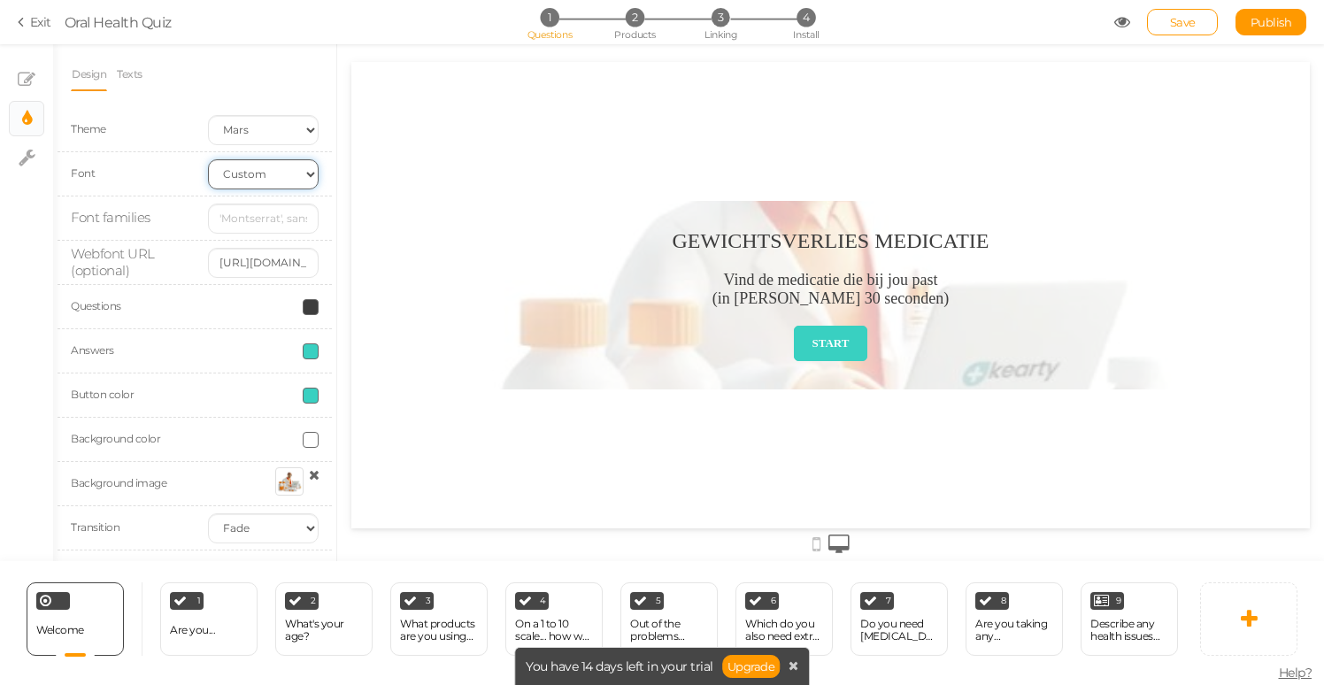
select select "opensans"
click at [208, 159] on select "Custom Default [PERSON_NAME] Montserrat Open Sans [PERSON_NAME] PT Sans Raleway…" at bounding box center [263, 174] width 111 height 30
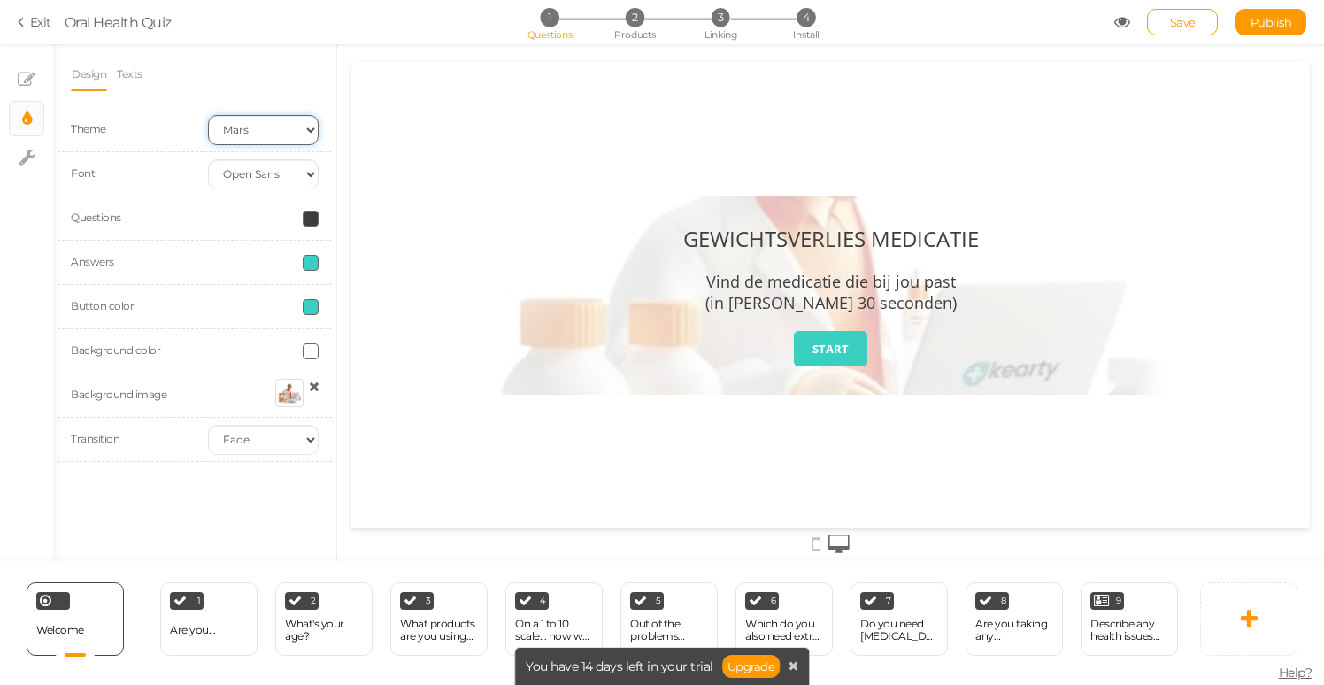
click at [304, 128] on select "Earth Mars" at bounding box center [263, 130] width 111 height 30
click at [208, 115] on select "Earth Mars" at bounding box center [263, 130] width 111 height 30
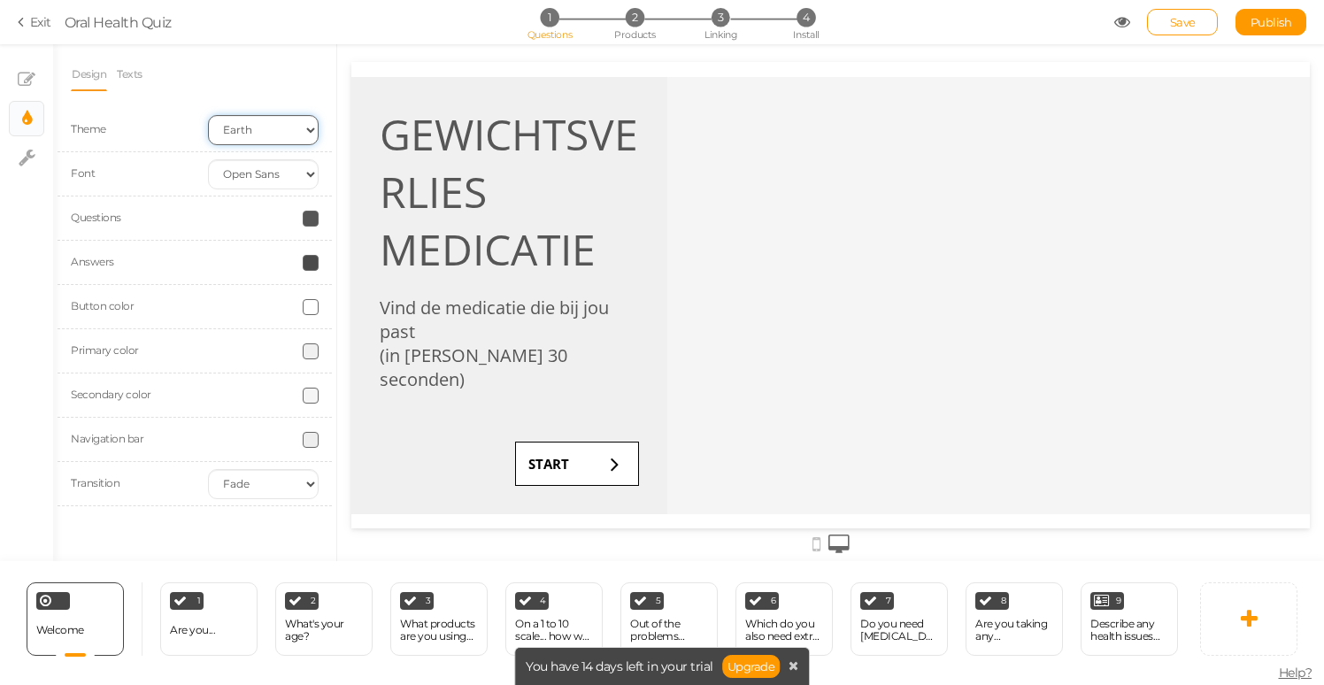
click at [310, 131] on select "Earth Mars" at bounding box center [263, 130] width 111 height 30
select select "2"
click at [208, 115] on select "Earth Mars" at bounding box center [263, 130] width 111 height 30
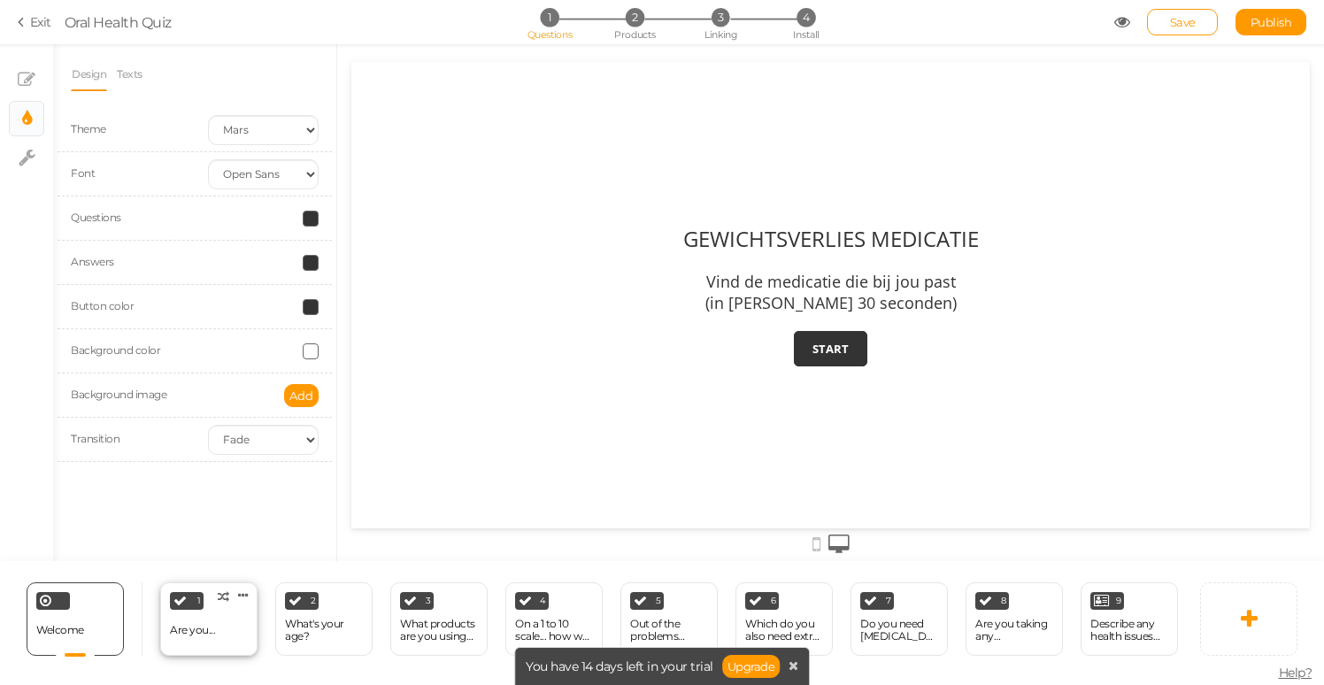
click at [203, 618] on div "Are you..." at bounding box center [192, 630] width 45 height 31
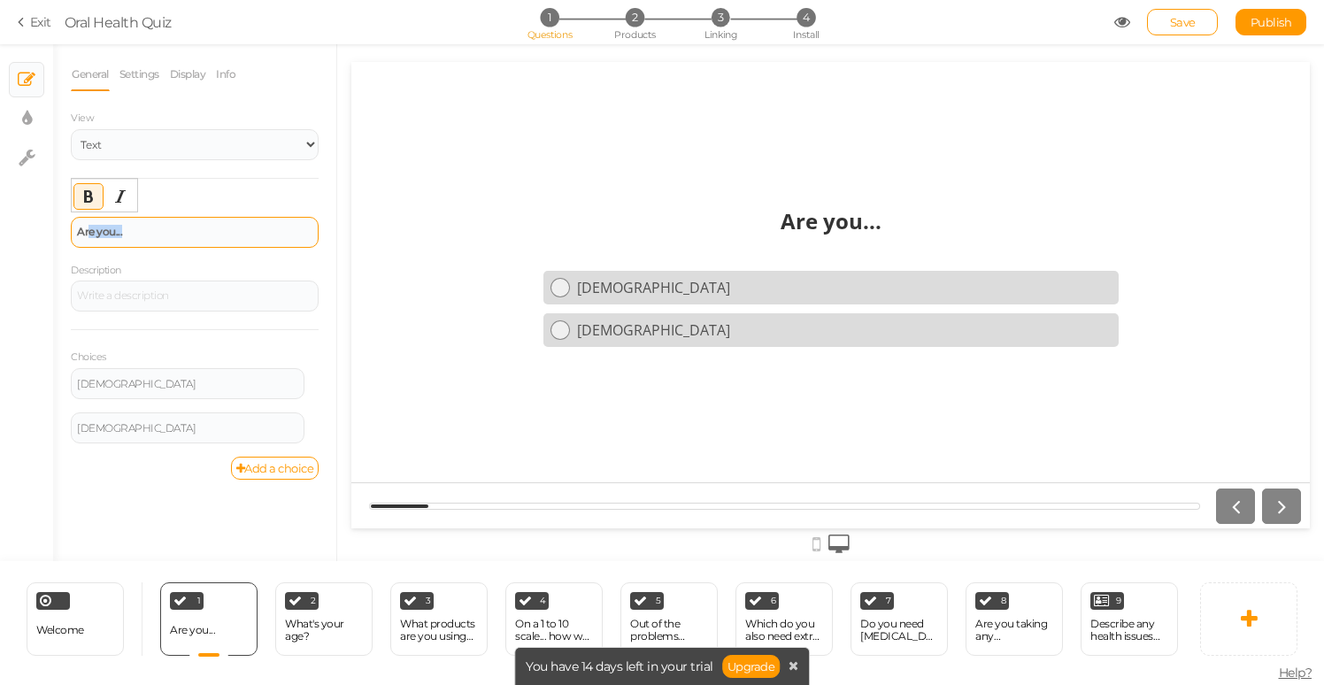
drag, startPoint x: 131, startPoint y: 232, endPoint x: 94, endPoint y: 229, distance: 37.3
click at [89, 228] on div "Are you..." at bounding box center [194, 231] width 235 height 11
click at [116, 232] on strong "Are you..." at bounding box center [99, 231] width 45 height 13
drag, startPoint x: 112, startPoint y: 231, endPoint x: 73, endPoint y: 226, distance: 40.1
click at [72, 227] on div "Are you..." at bounding box center [195, 232] width 248 height 31
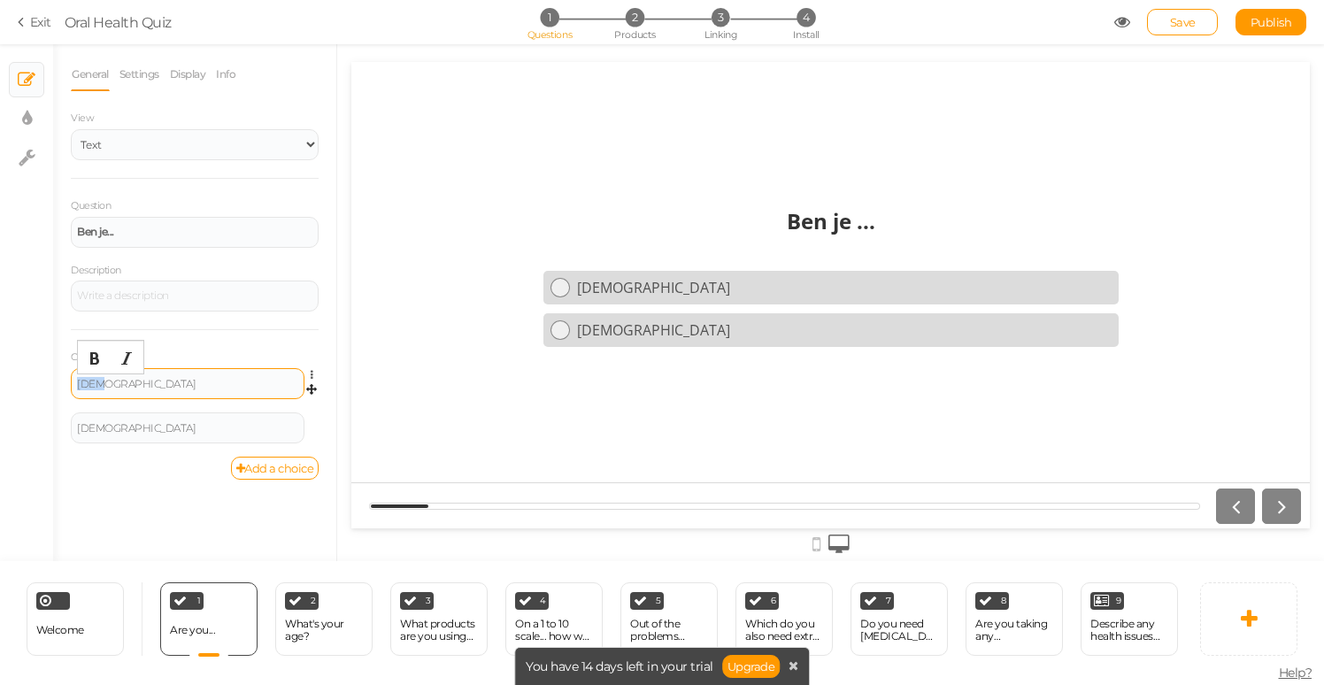
drag, startPoint x: 132, startPoint y: 386, endPoint x: 73, endPoint y: 378, distance: 59.8
click at [73, 378] on div "[DEMOGRAPHIC_DATA]" at bounding box center [188, 383] width 234 height 31
drag, startPoint x: 77, startPoint y: 386, endPoint x: 87, endPoint y: 381, distance: 10.7
click at [79, 384] on div "an" at bounding box center [187, 384] width 221 height 11
click at [146, 379] on div "an" at bounding box center [187, 384] width 221 height 11
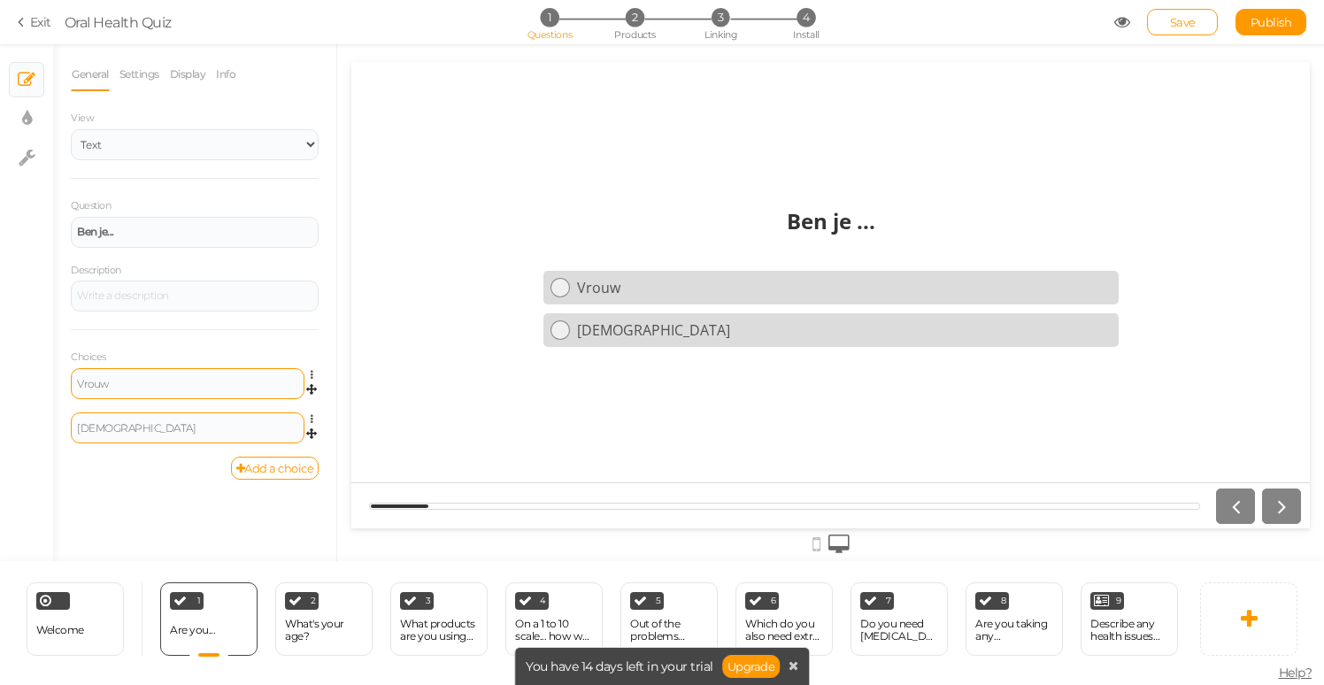
click at [128, 420] on div "[DEMOGRAPHIC_DATA]" at bounding box center [188, 427] width 234 height 31
drag, startPoint x: 130, startPoint y: 430, endPoint x: 63, endPoint y: 427, distance: 67.3
click at [63, 427] on div "General Settings Display Info View Text Images Slider Dropdown Question Ben je …" at bounding box center [194, 309] width 283 height 503
click at [311, 610] on div "2 What's your age? × Define the conditions to show this slide. Clone Change typ…" at bounding box center [323, 618] width 97 height 73
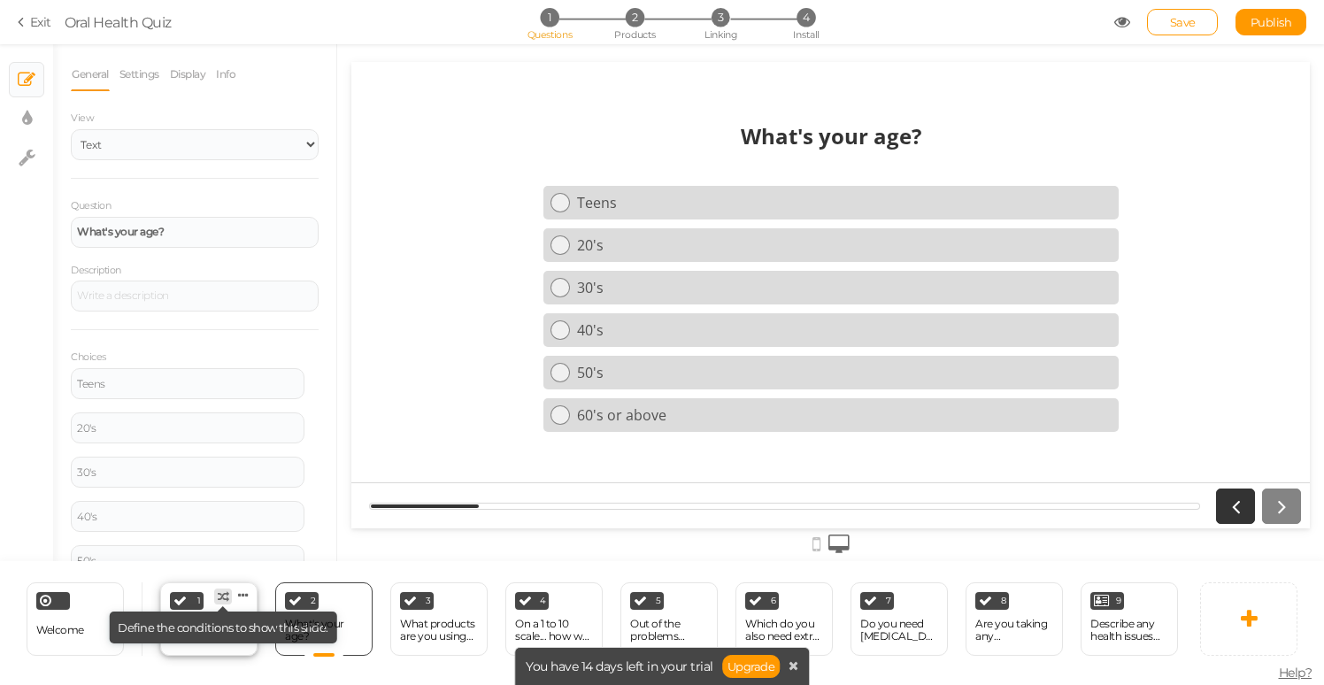
click at [216, 595] on tooltip "× Define the conditions to show this slide." at bounding box center [223, 596] width 16 height 14
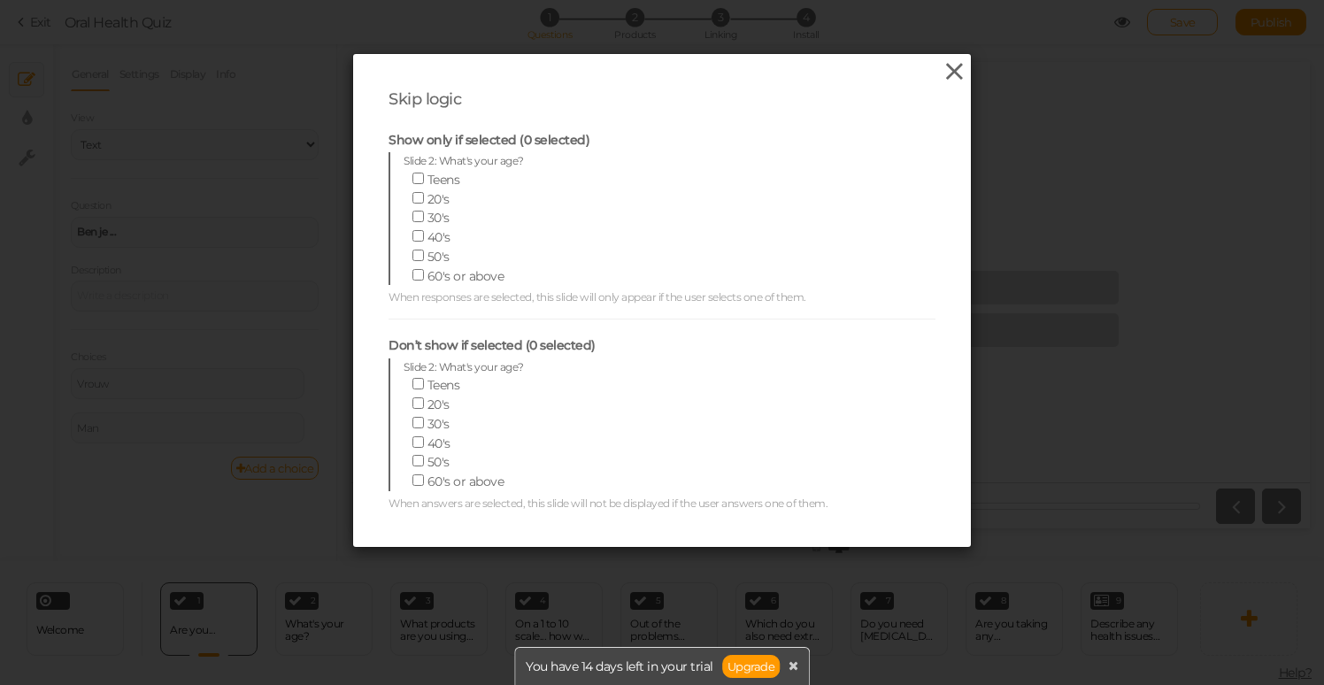
click at [951, 73] on icon at bounding box center [954, 71] width 26 height 27
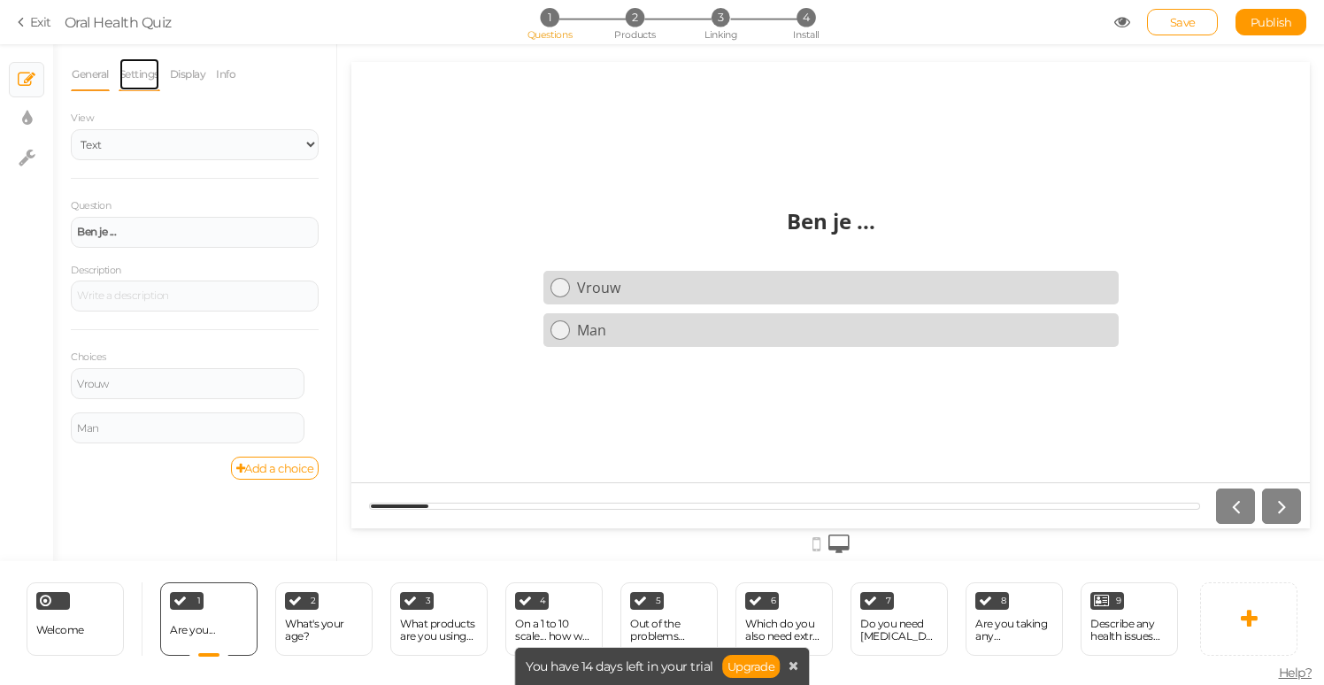
click at [142, 78] on link "Settings" at bounding box center [140, 75] width 42 height 34
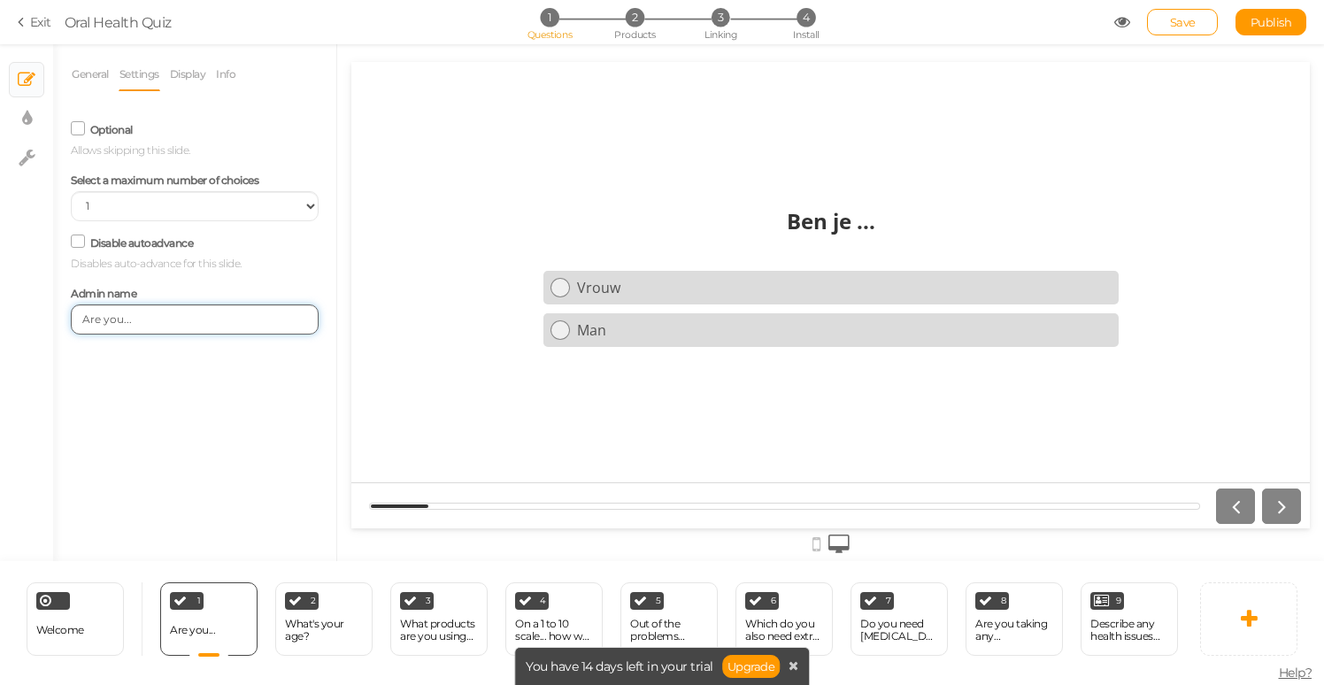
drag, startPoint x: 139, startPoint y: 320, endPoint x: 110, endPoint y: 322, distance: 29.2
click at [81, 315] on input "Are you..." at bounding box center [195, 319] width 248 height 30
type input "Ben je..."
